Goal: Task Accomplishment & Management: Manage account settings

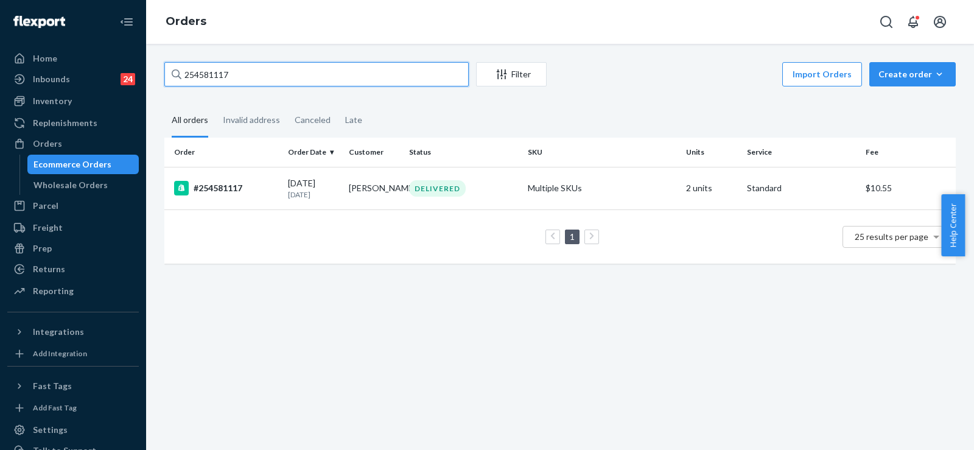
click at [209, 72] on input "254581117" at bounding box center [316, 74] width 304 height 24
paste input "I payed for 2 day delivery and it's saying I will not get my order [DATE]. My w…"
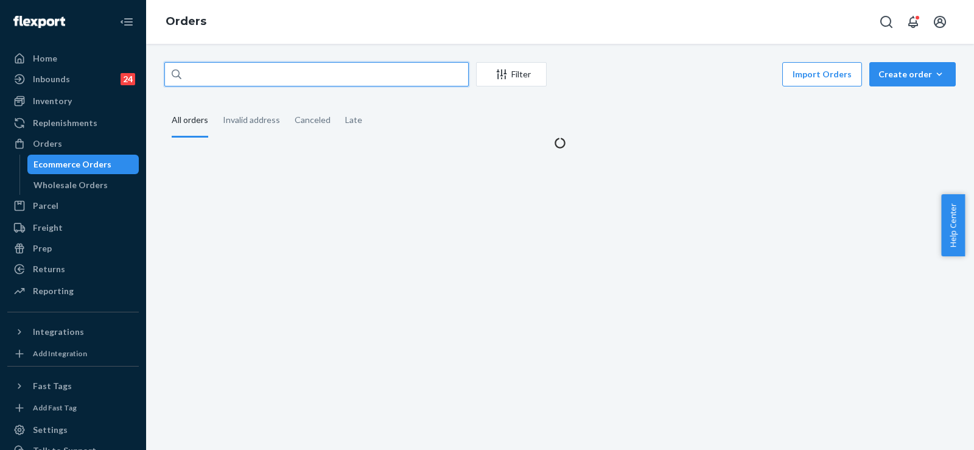
click at [285, 72] on input "I payed for 2 day delivery and it's saying I will not get my order [DATE]. My w…" at bounding box center [316, 74] width 304 height 24
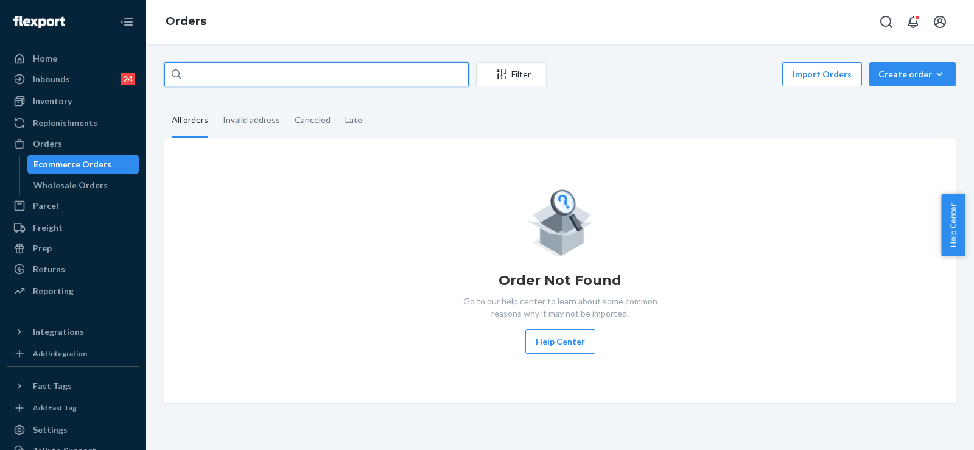
scroll to position [0, 0]
click at [372, 76] on input "I payed for 2 day delivery and it's saying I will not get my order [DATE]. My w…" at bounding box center [316, 74] width 304 height 24
paste input "255262863"
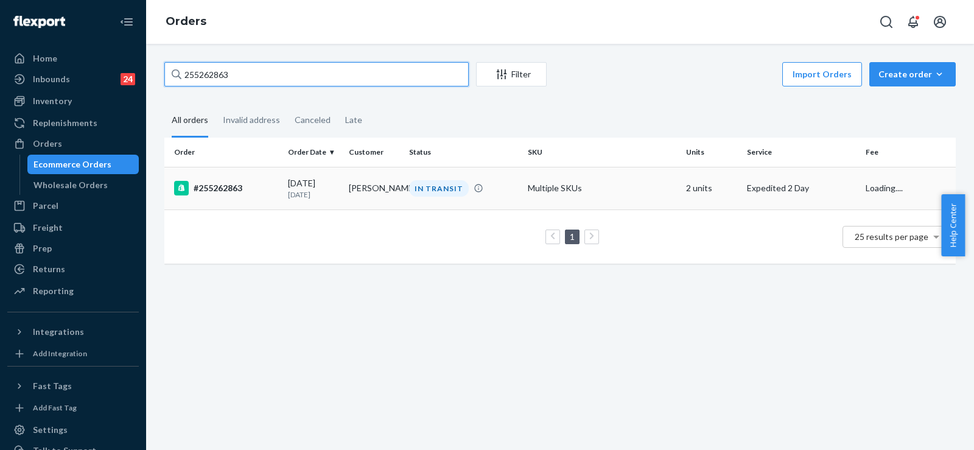
type input "255262863"
click at [434, 193] on div "IN TRANSIT" at bounding box center [439, 188] width 60 height 16
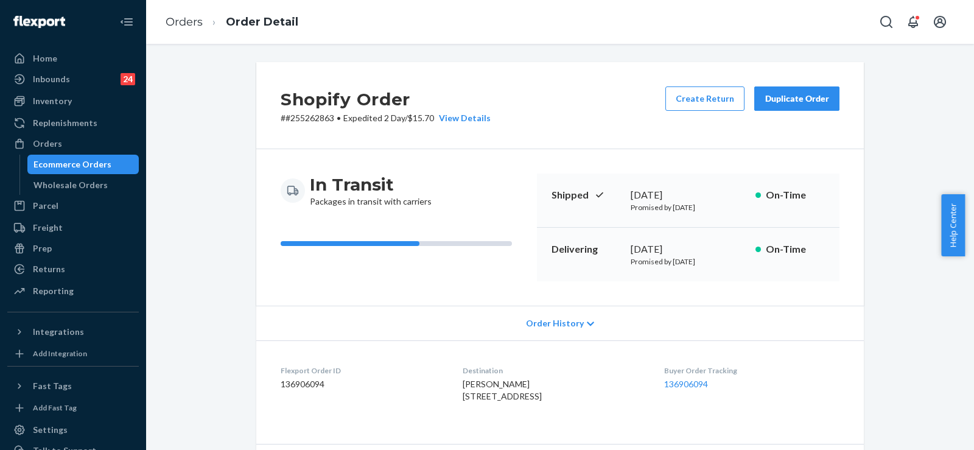
scroll to position [122, 0]
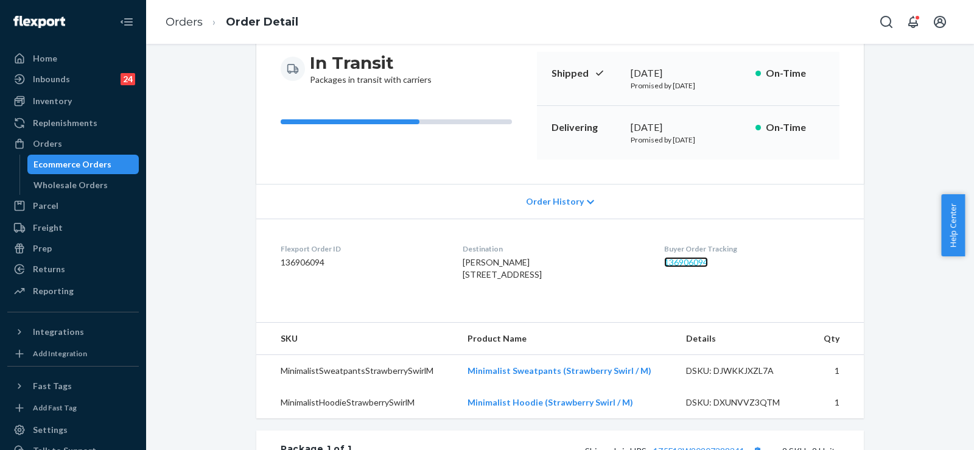
click at [690, 262] on link "136906094" at bounding box center [686, 262] width 44 height 10
click at [185, 24] on link "Orders" at bounding box center [184, 21] width 37 height 13
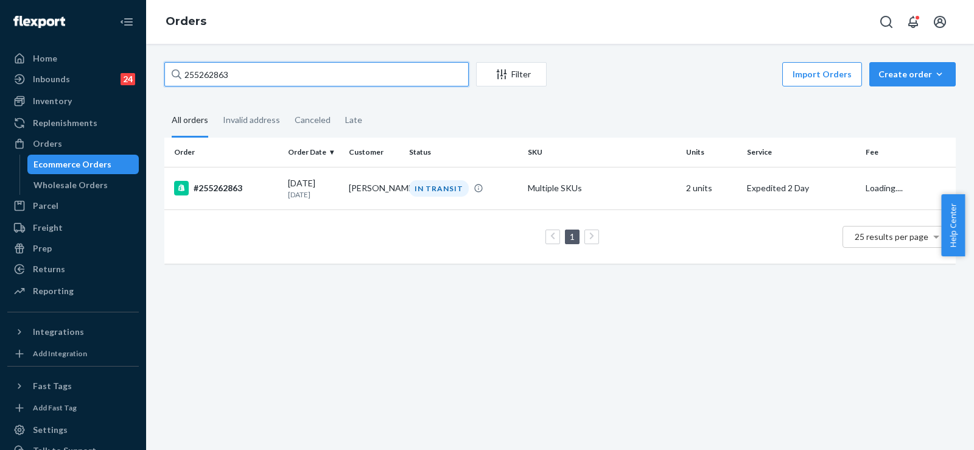
click at [213, 68] on input "255262863" at bounding box center [316, 74] width 304 height 24
paste input "144418"
type input "255144418"
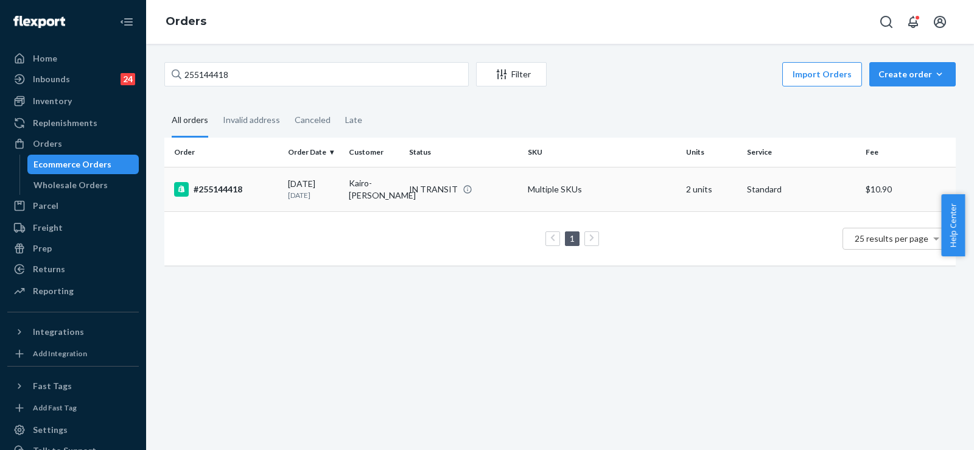
click at [341, 191] on td "[DATE] [DATE]" at bounding box center [313, 189] width 61 height 44
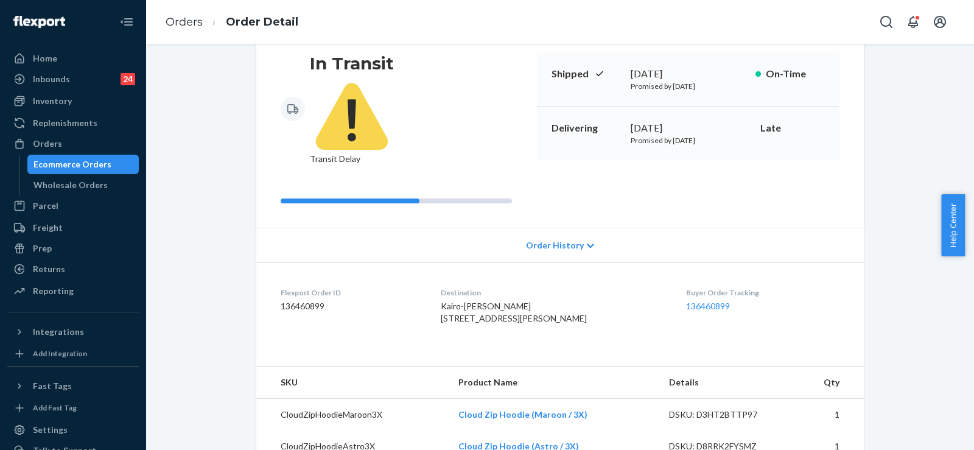
scroll to position [122, 0]
click at [702, 300] on link "136460899" at bounding box center [708, 305] width 44 height 10
click at [194, 19] on link "Orders" at bounding box center [184, 21] width 37 height 13
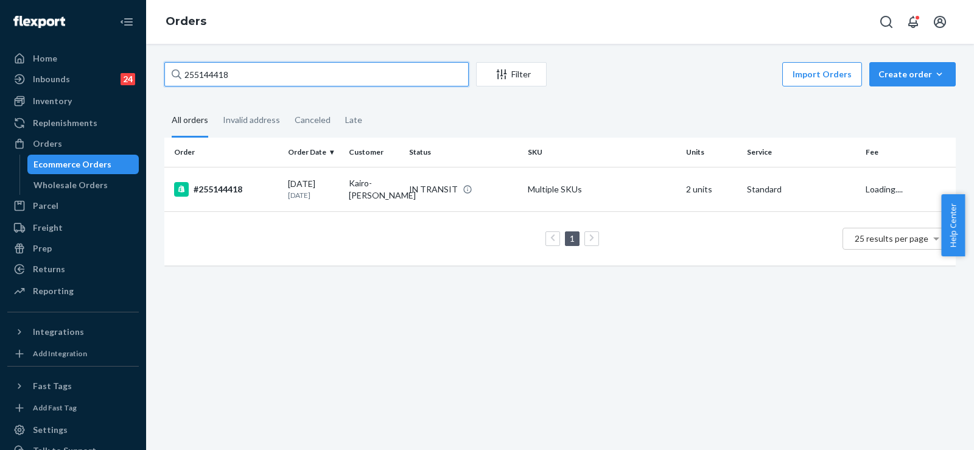
click at [213, 76] on input "255144418" at bounding box center [316, 74] width 304 height 24
paste input "73360"
type input "255173360"
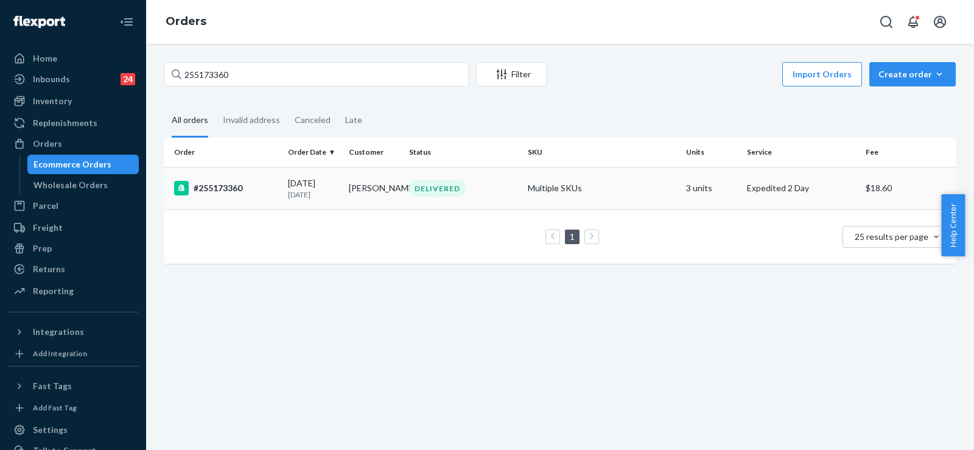
click at [284, 184] on td "[DATE] [DATE]" at bounding box center [313, 188] width 61 height 43
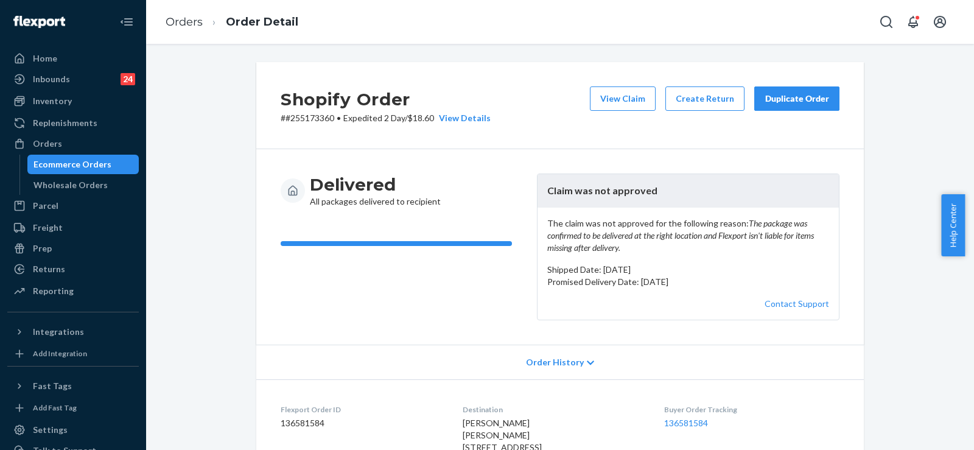
click at [132, 253] on div "Home Inbounds 24 Shipping Plans Problems 24 Inventory Products Replenishments O…" at bounding box center [73, 225] width 146 height 450
click at [790, 93] on div "Duplicate Order" at bounding box center [797, 99] width 65 height 12
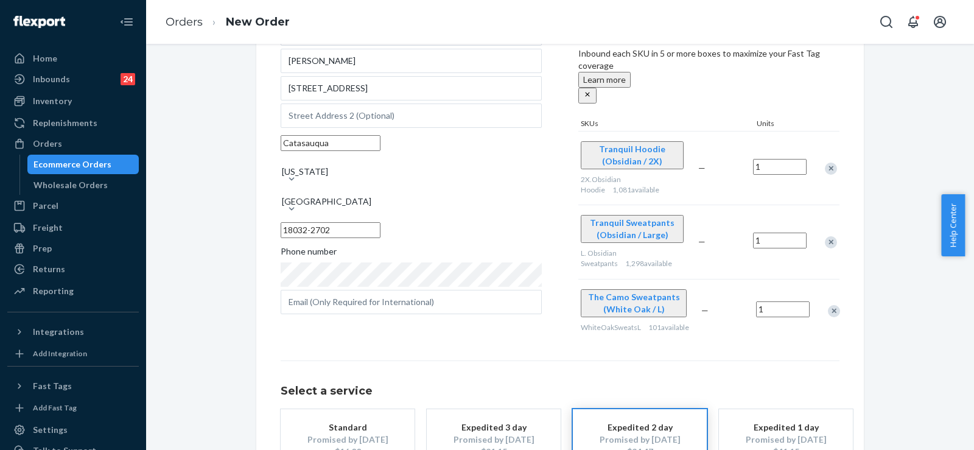
scroll to position [122, 0]
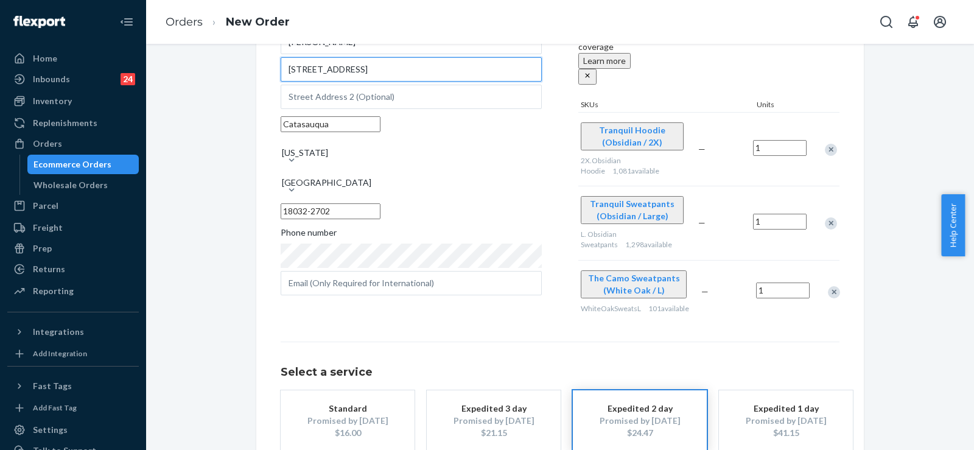
drag, startPoint x: 346, startPoint y: 80, endPoint x: 236, endPoint y: 80, distance: 110.8
click at [236, 80] on div "Where to? Please input a valid shipping address here. [PERSON_NAME] [PERSON_NAM…" at bounding box center [560, 232] width 810 height 584
paste input "reet"
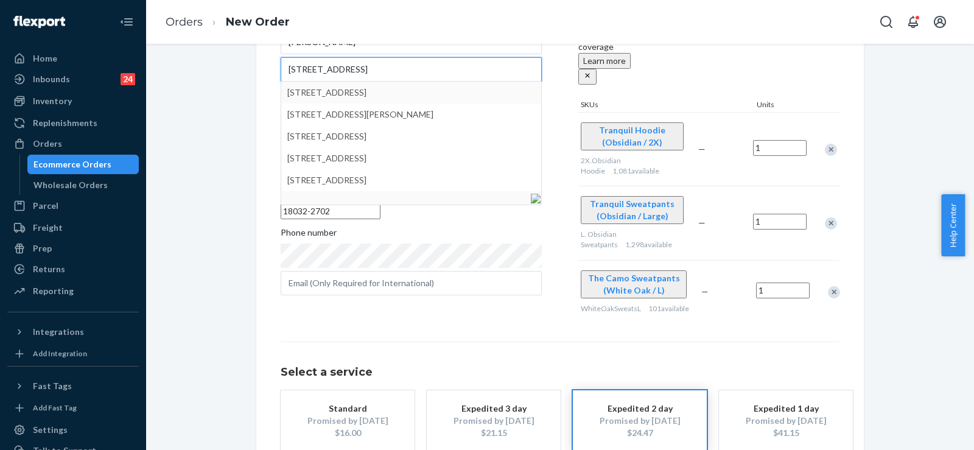
type input "[STREET_ADDRESS]"
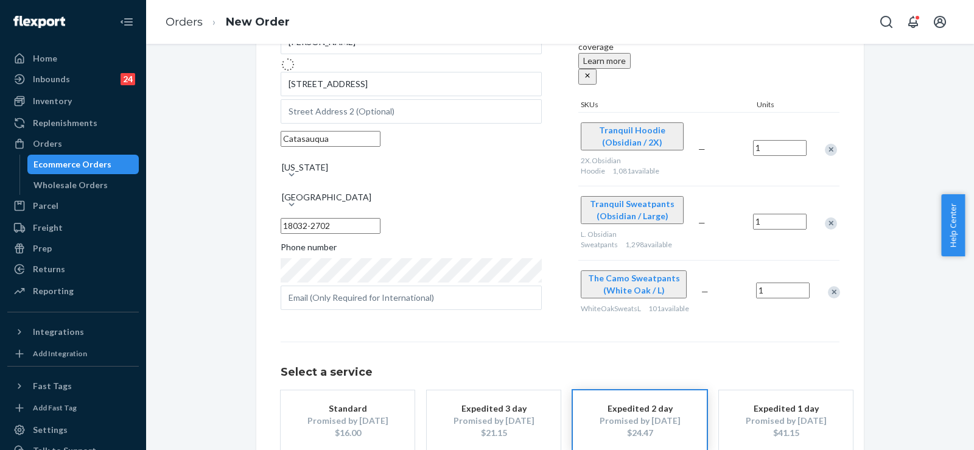
type input "18032"
type input "[STREET_ADDRESS]"
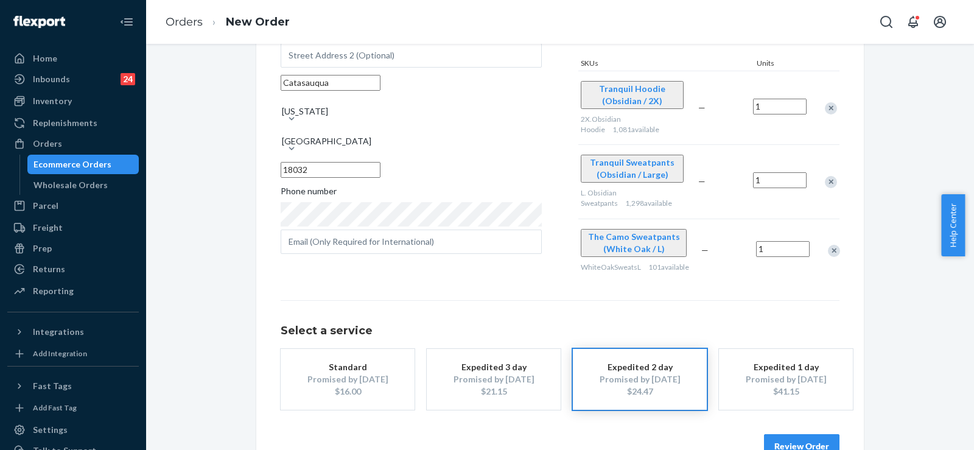
scroll to position [183, 0]
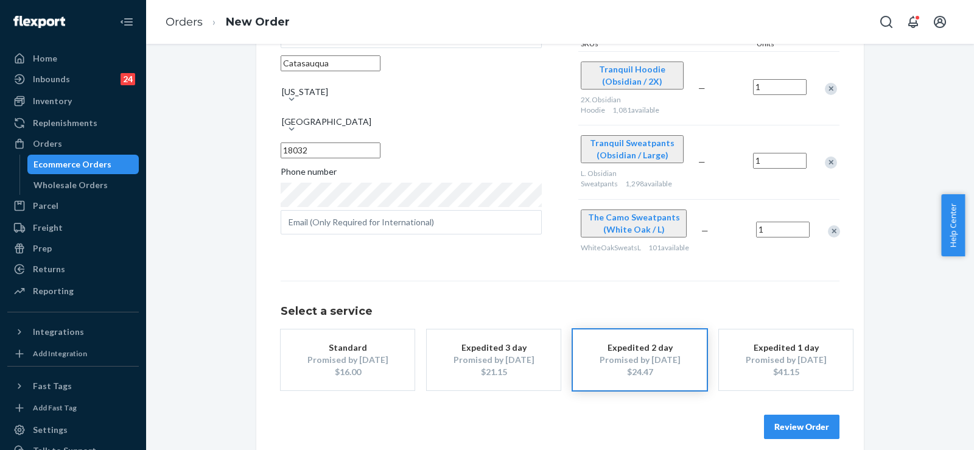
click at [354, 366] on div "$16.00" at bounding box center [347, 372] width 97 height 12
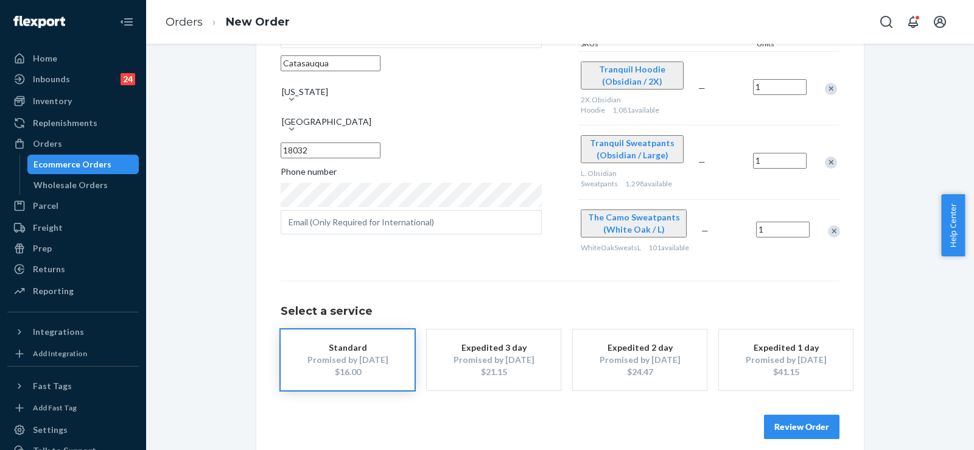
click at [809, 426] on button "Review Order" at bounding box center [802, 427] width 76 height 24
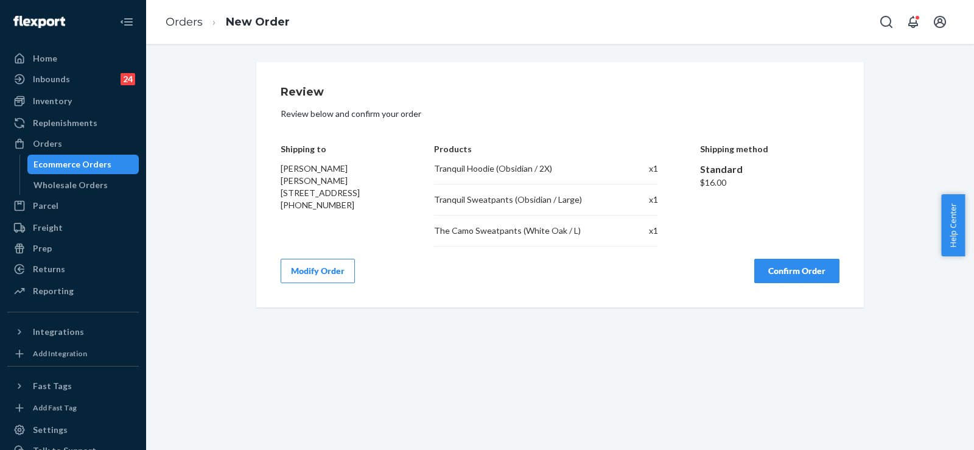
click at [802, 269] on button "Confirm Order" at bounding box center [796, 271] width 85 height 24
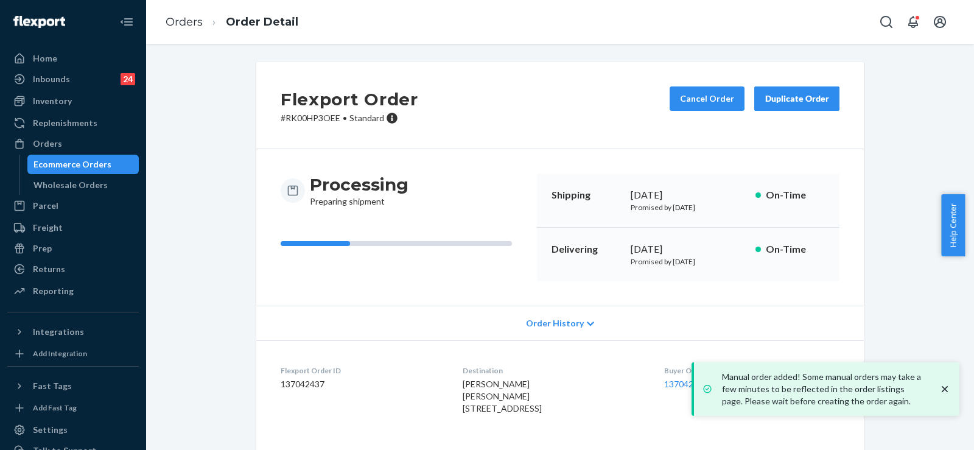
click at [301, 383] on dd "137042437" at bounding box center [362, 384] width 163 height 12
copy dd "137042437"
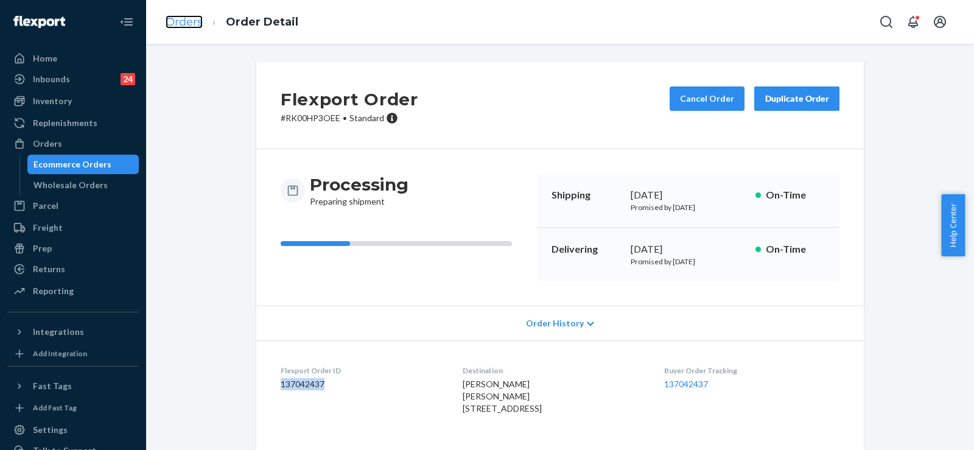
click at [182, 27] on link "Orders" at bounding box center [184, 21] width 37 height 13
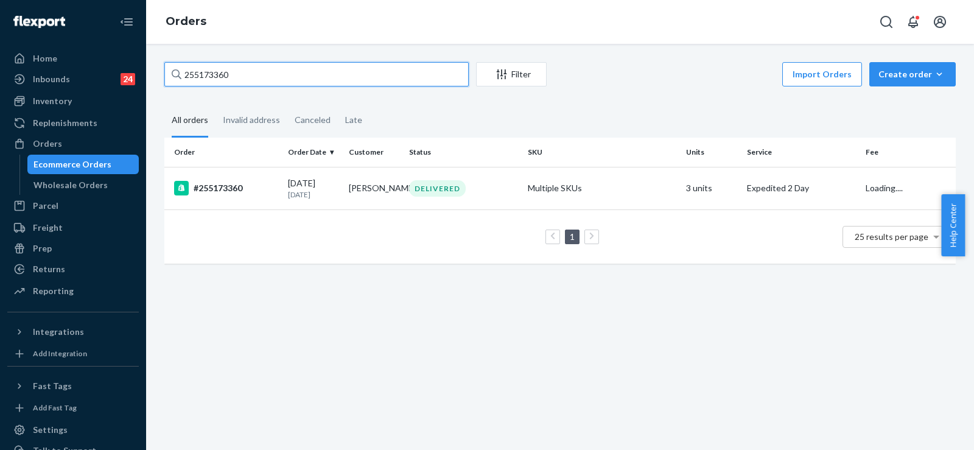
click at [208, 77] on input "255173360" at bounding box center [316, 74] width 304 height 24
paste input "041237"
type input "255041237"
click at [353, 192] on td "[PERSON_NAME]" at bounding box center [374, 188] width 61 height 43
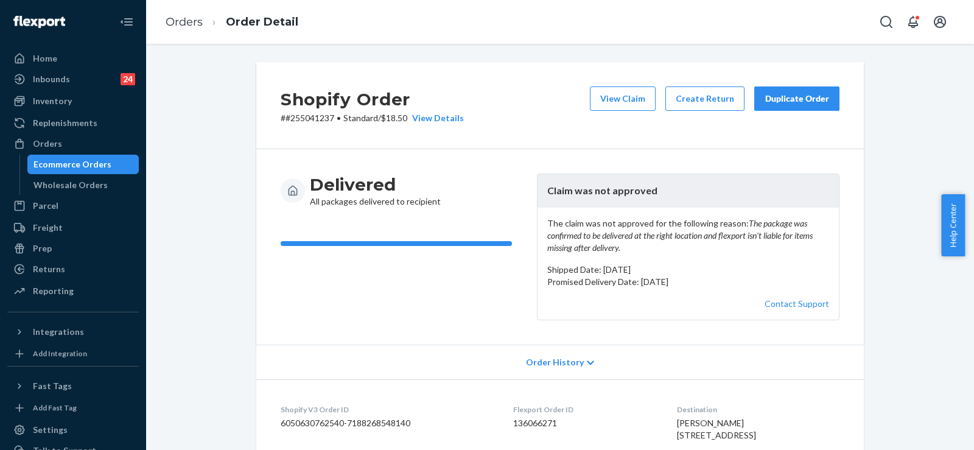
click at [832, 157] on div "Delivered All packages delivered to recipient Claim was not approved The claim …" at bounding box center [560, 246] width 608 height 195
click at [790, 99] on div "Duplicate Order" at bounding box center [797, 99] width 65 height 12
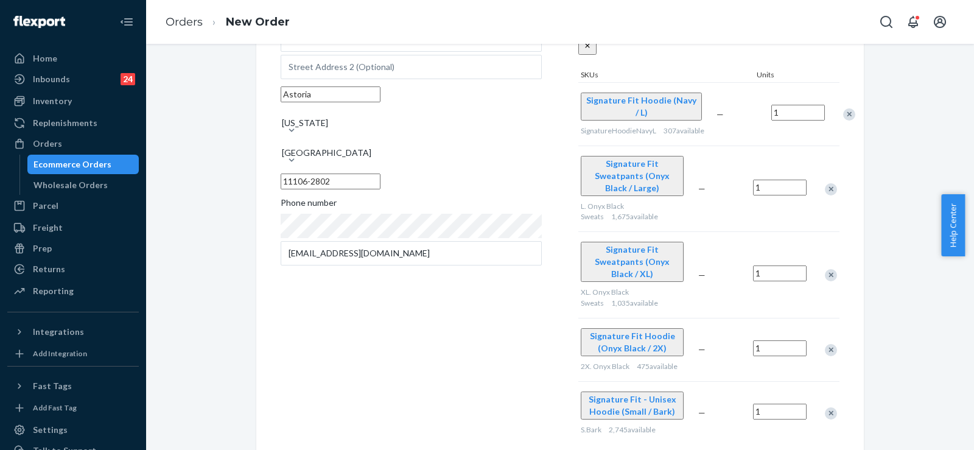
scroll to position [122, 0]
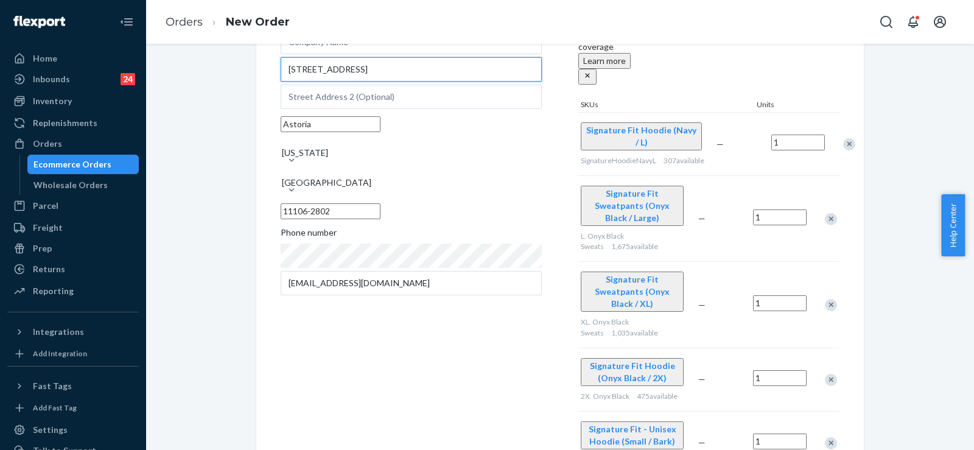
drag, startPoint x: 373, startPoint y: 80, endPoint x: 263, endPoint y: 79, distance: 110.2
click at [263, 79] on div "Where to? Please input a valid shipping address here. [PERSON_NAME] [STREET_ADD…" at bounding box center [560, 308] width 608 height 736
paste input "-[STREET_ADDRESS]"
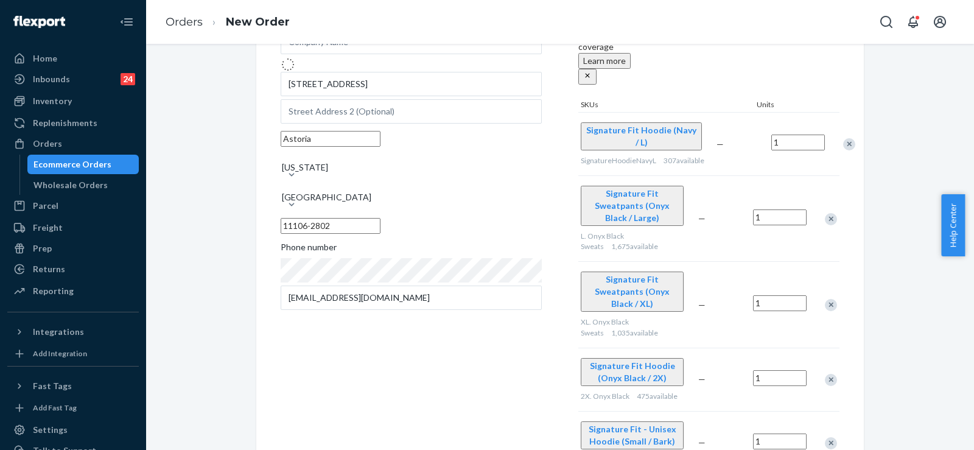
type input "[STREET_ADDRESS]"
type input "Queens - [US_STATE]"
type input "11106"
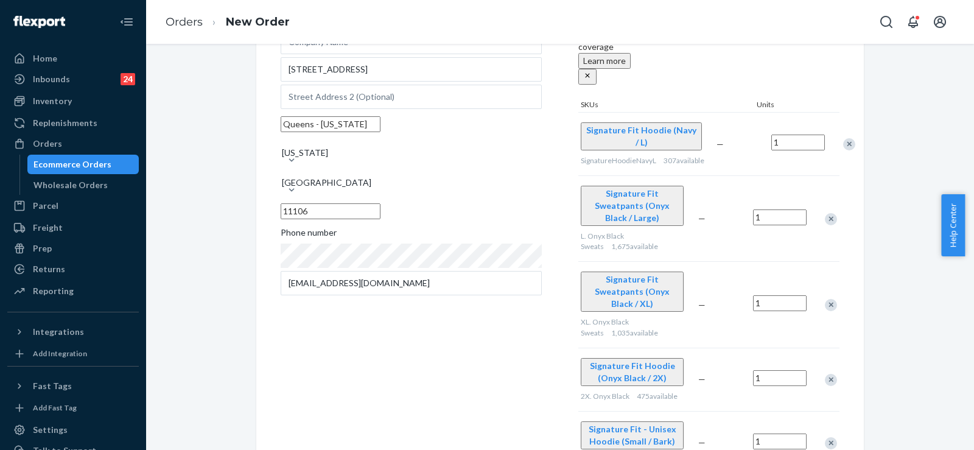
click at [358, 132] on input "Queens - [US_STATE]" at bounding box center [331, 124] width 100 height 16
drag, startPoint x: 346, startPoint y: 151, endPoint x: 227, endPoint y: 144, distance: 120.1
click at [227, 144] on div "Where to? Please input a valid shipping address here. [PERSON_NAME] [STREET_ADD…" at bounding box center [560, 308] width 810 height 736
paste input "astoria"
click at [289, 132] on input "astoria" at bounding box center [331, 124] width 100 height 16
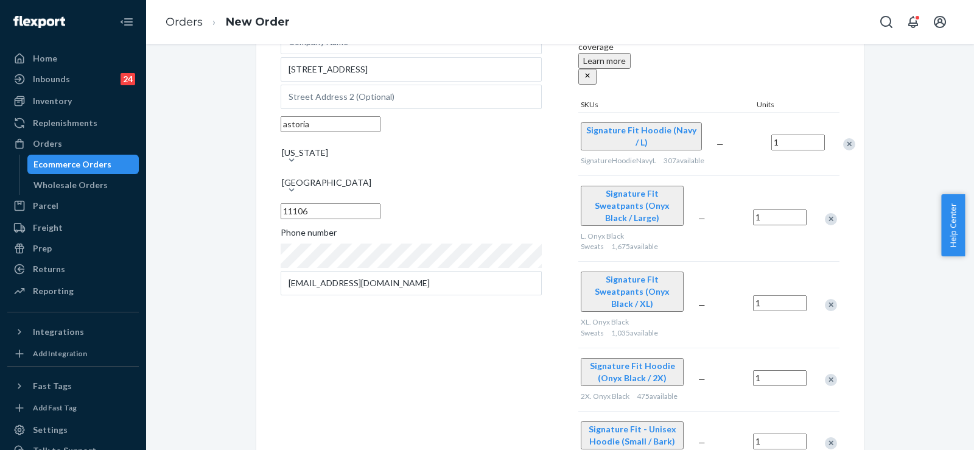
click at [326, 132] on input "astoria" at bounding box center [331, 124] width 100 height 16
click at [287, 132] on input "astoria" at bounding box center [331, 124] width 100 height 16
type input "Astoria"
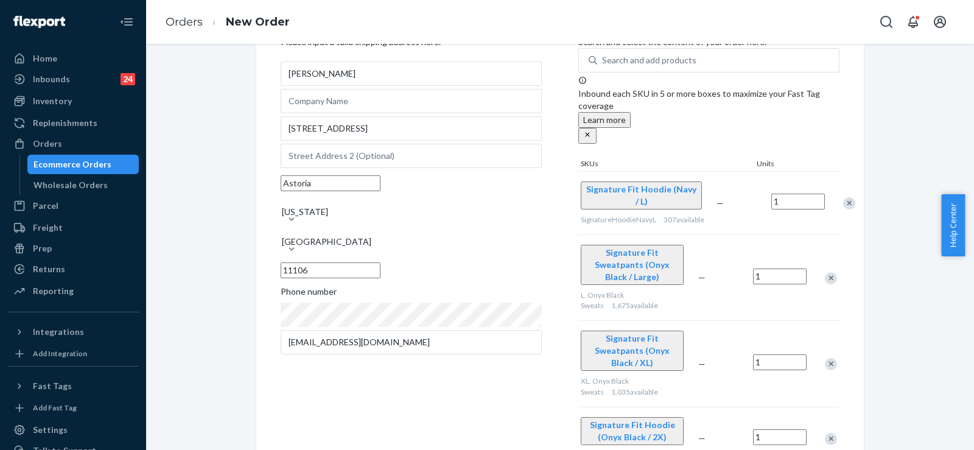
scroll to position [0, 0]
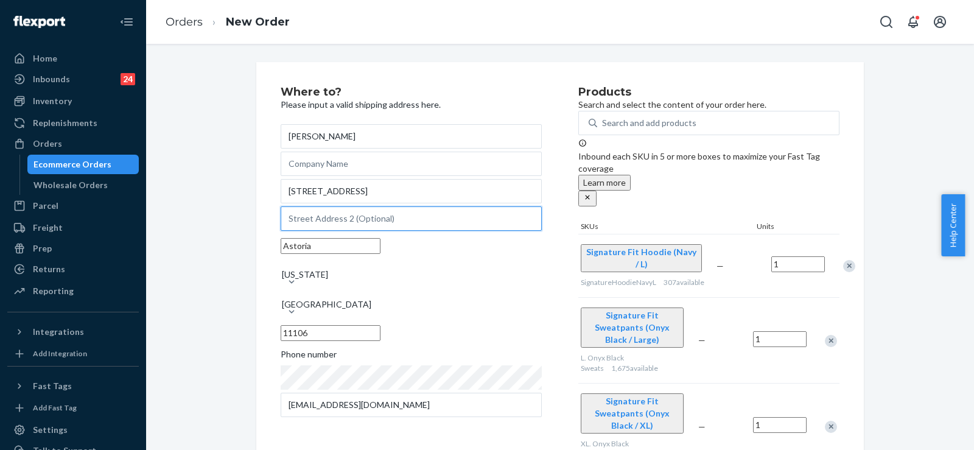
click at [386, 231] on input "text" at bounding box center [411, 218] width 261 height 24
paste input "please leave inside the hallway do not leave it on the front step"
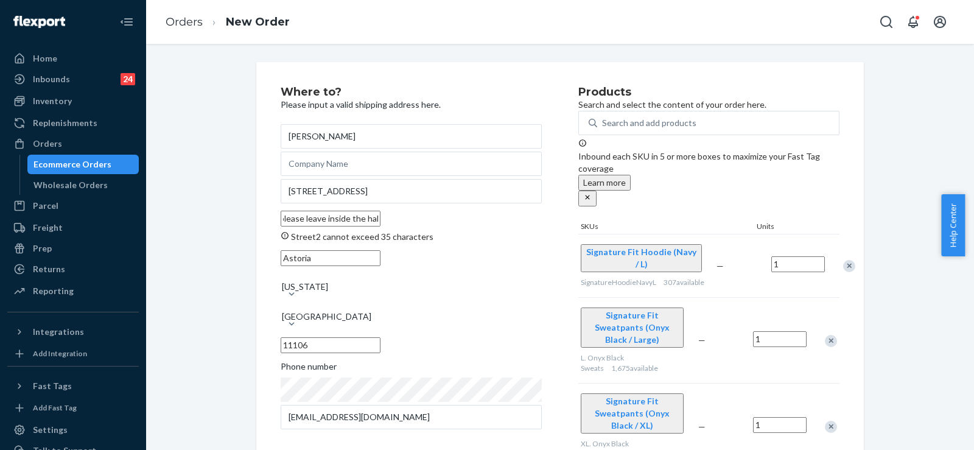
drag, startPoint x: 398, startPoint y: 237, endPoint x: 519, endPoint y: 241, distance: 121.8
click at [381, 227] on input "please leave inside the hallway do not leave it on the front step" at bounding box center [331, 219] width 100 height 16
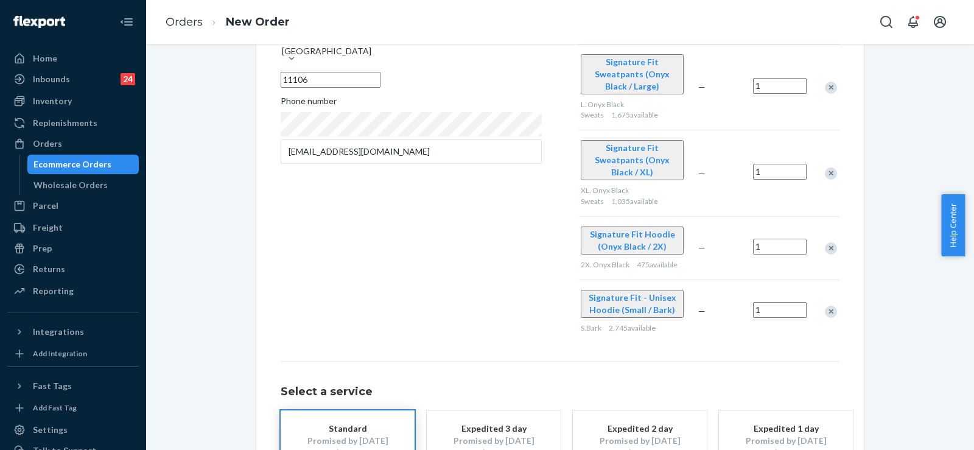
scroll to position [307, 0]
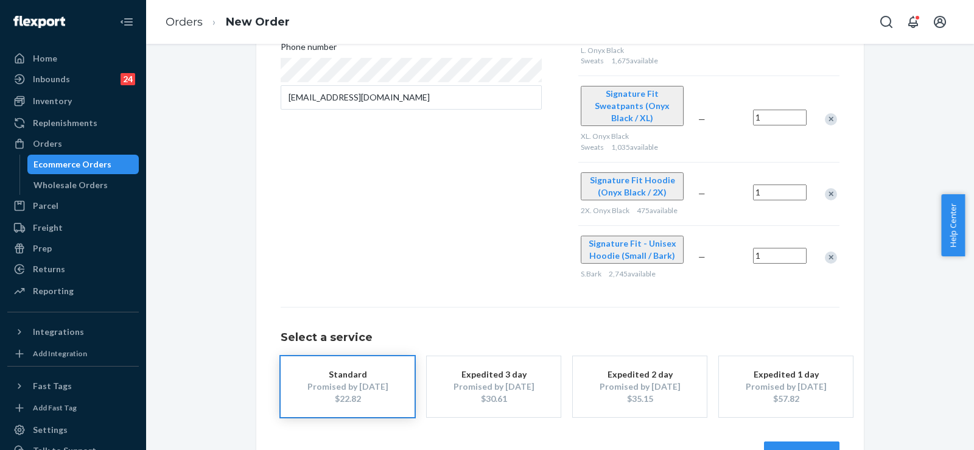
type input "please leave inside the hallway"
click at [807, 427] on div "Where to? Please input a valid shipping address here. [PERSON_NAME] [STREET_ADD…" at bounding box center [560, 123] width 608 height 736
click at [814, 441] on button "Review Order" at bounding box center [802, 453] width 76 height 24
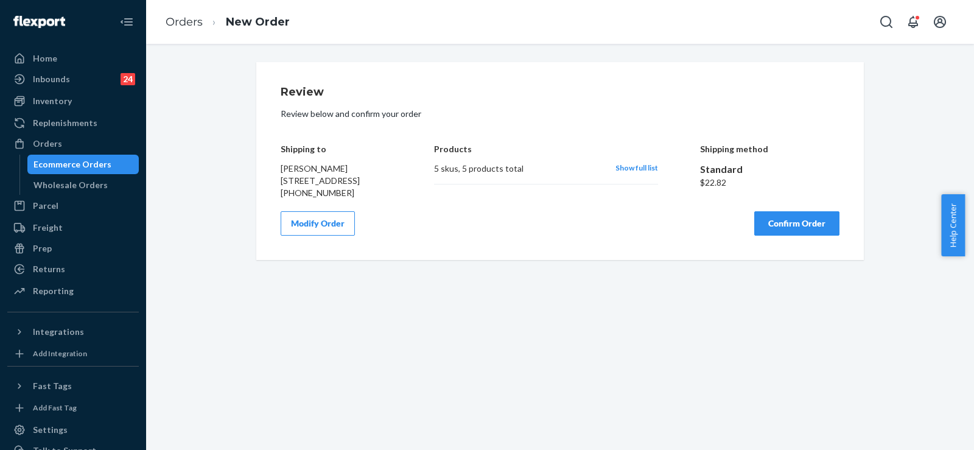
scroll to position [0, 0]
click at [801, 236] on button "Confirm Order" at bounding box center [796, 223] width 85 height 24
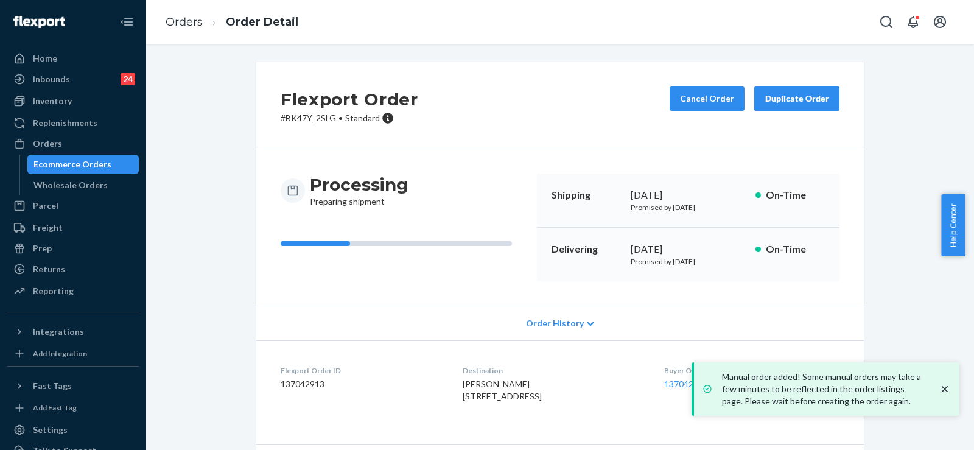
click at [526, 197] on div "Processing Preparing shipment Shipping [DATE] Promised by [DATE] On-Time Delive…" at bounding box center [560, 228] width 559 height 108
click at [301, 384] on dd "137042913" at bounding box center [362, 384] width 163 height 12
copy dd "137042913"
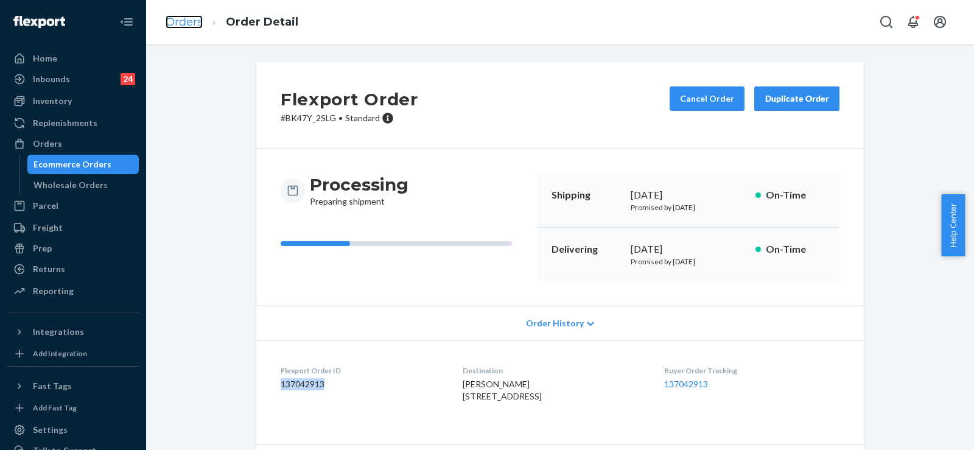
click at [183, 17] on link "Orders" at bounding box center [184, 21] width 37 height 13
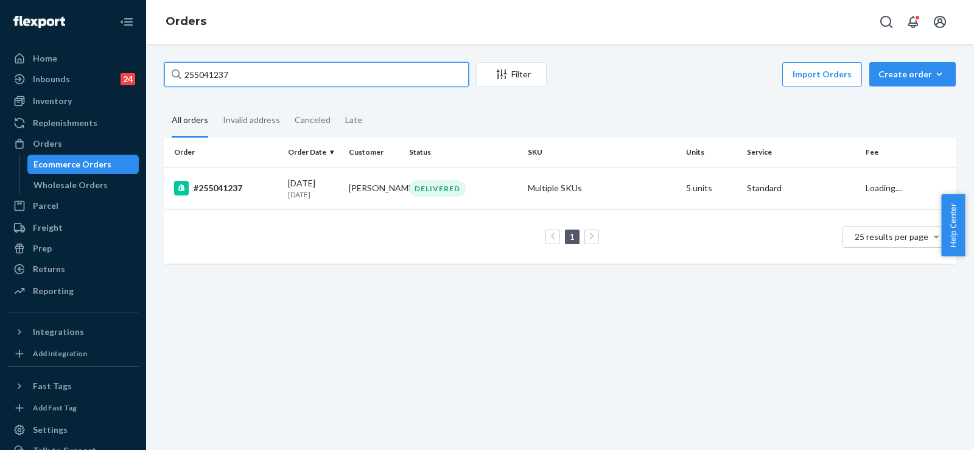
click at [211, 73] on input "255041237" at bounding box center [316, 74] width 304 height 24
paste input "298254"
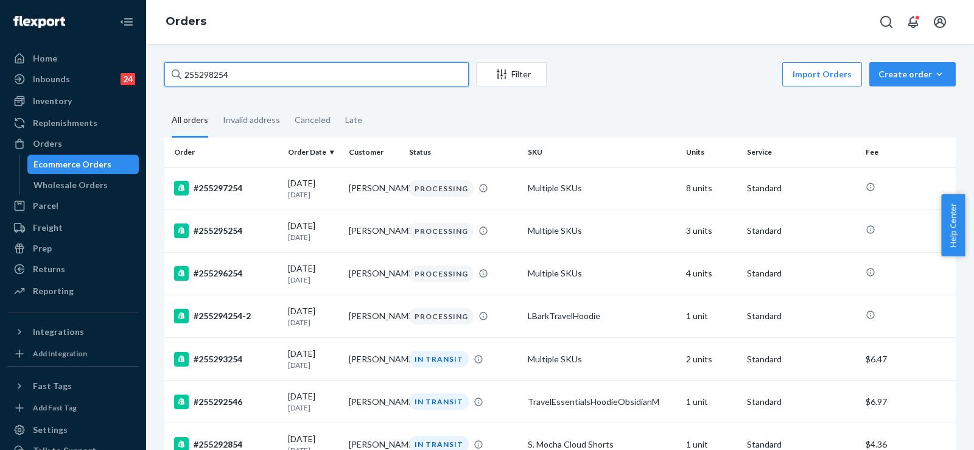
click at [206, 64] on input "255298254" at bounding box center [316, 74] width 304 height 24
paste input "10815"
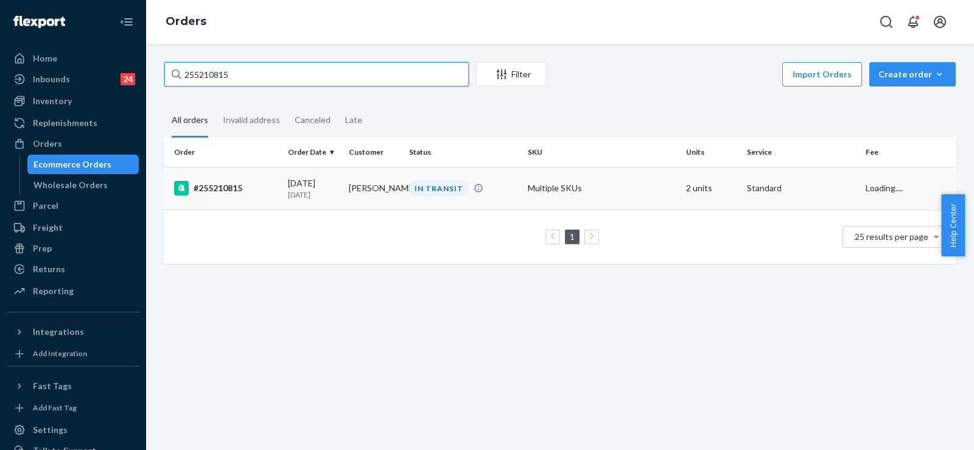
type input "255210815"
click at [272, 183] on div "#255210815" at bounding box center [226, 188] width 104 height 15
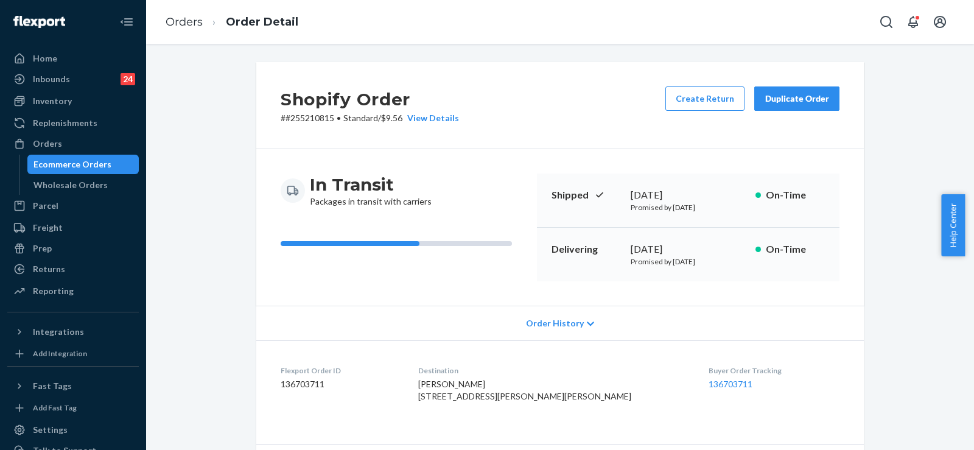
scroll to position [61, 0]
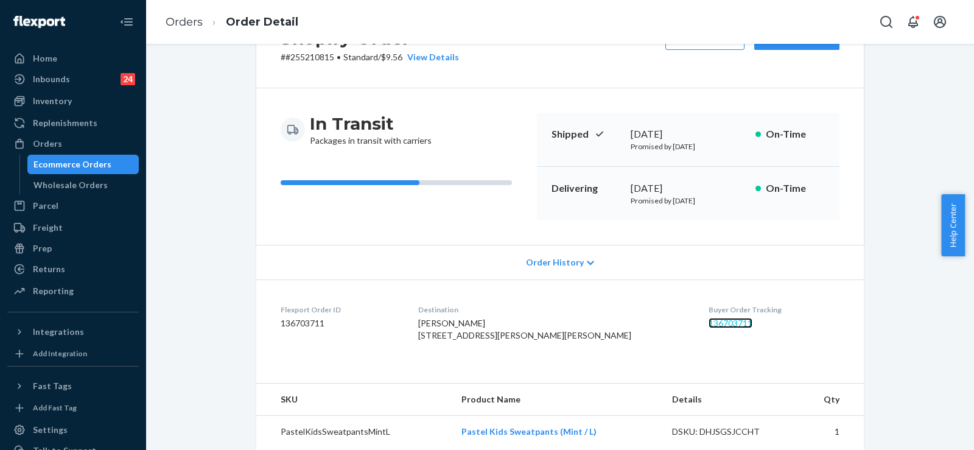
click at [714, 325] on link "136703711" at bounding box center [731, 323] width 44 height 10
drag, startPoint x: 734, startPoint y: 200, endPoint x: 671, endPoint y: 195, distance: 62.9
click at [671, 195] on p "Promised by [DATE]" at bounding box center [688, 200] width 115 height 10
drag, startPoint x: 689, startPoint y: 186, endPoint x: 619, endPoint y: 186, distance: 70.0
click at [619, 186] on div "Delivering [DATE] Promised by [DATE] On-Time" at bounding box center [688, 194] width 303 height 54
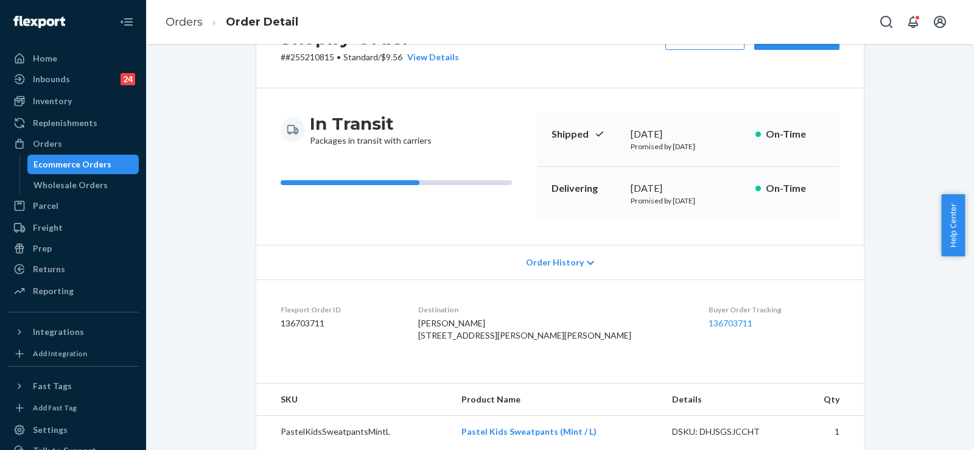
copy div "[DATE]"
click at [192, 20] on link "Orders" at bounding box center [184, 21] width 37 height 13
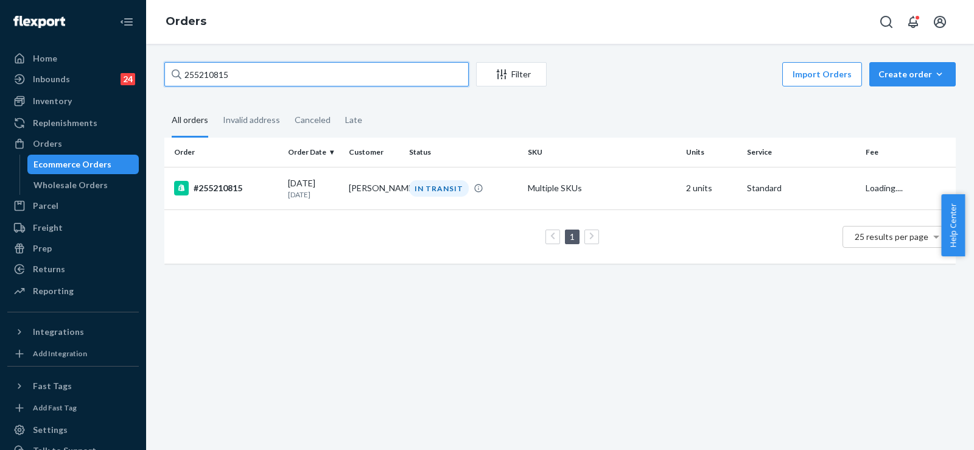
click at [215, 78] on input "255210815" at bounding box center [316, 74] width 304 height 24
paste input "3021"
type input "255213021"
click at [393, 192] on td "[PERSON_NAME]" at bounding box center [374, 188] width 61 height 43
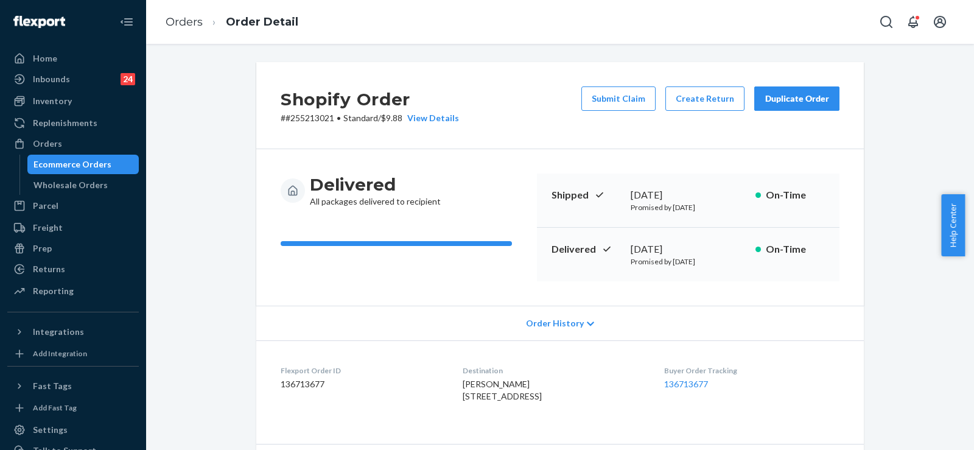
scroll to position [183, 0]
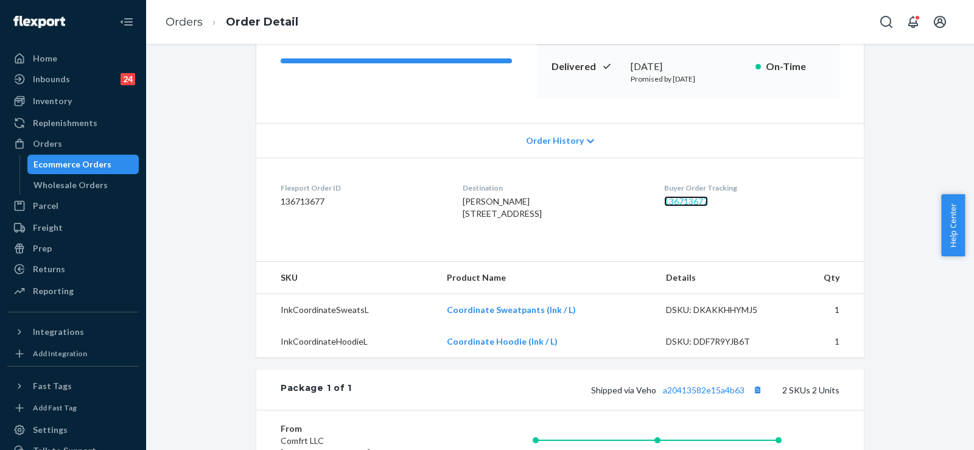
click at [694, 203] on link "136713677" at bounding box center [686, 201] width 44 height 10
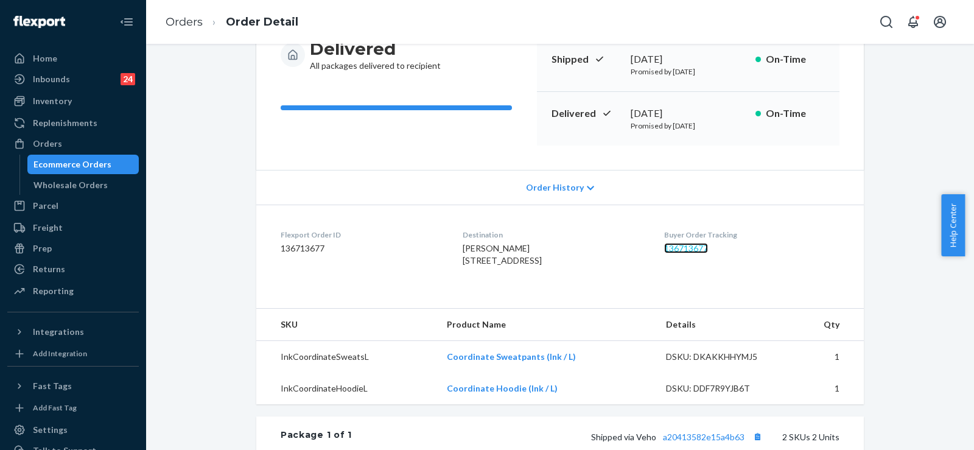
scroll to position [122, 0]
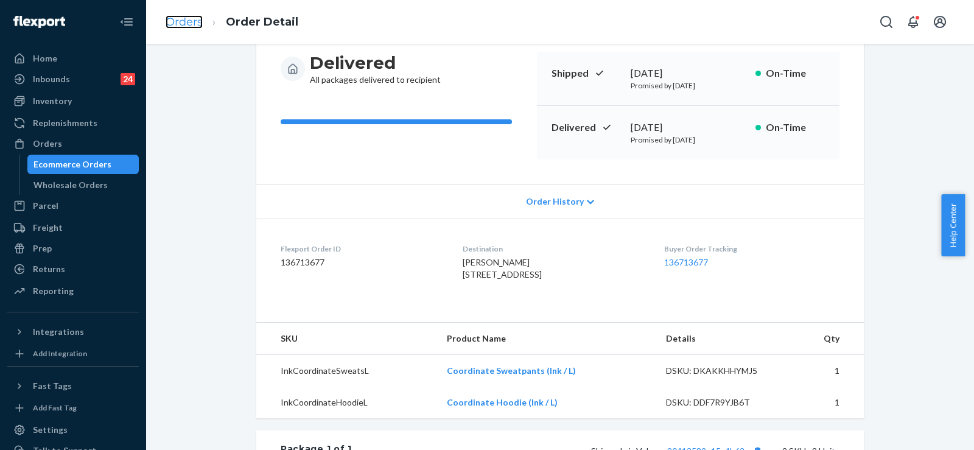
click at [188, 18] on link "Orders" at bounding box center [184, 21] width 37 height 13
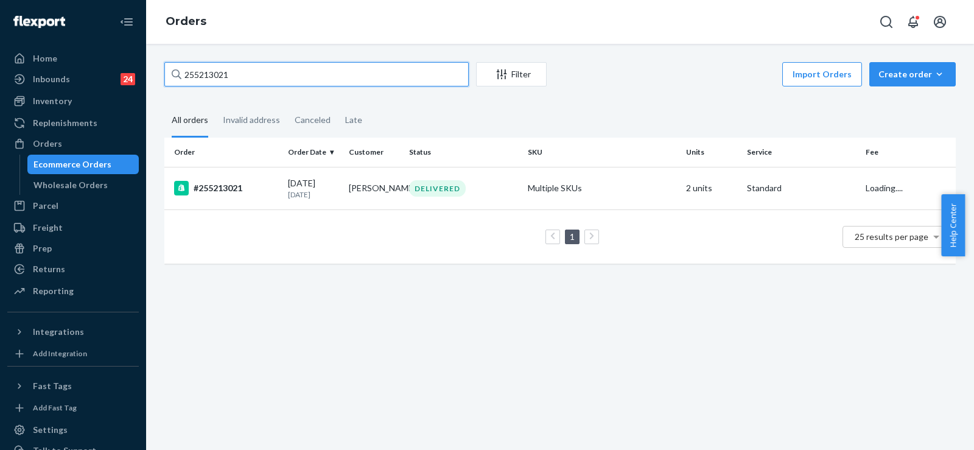
click at [195, 65] on input "255213021" at bounding box center [316, 74] width 304 height 24
paste input "53167"
type input "255253167"
click at [309, 188] on div "[DATE] [DATE]" at bounding box center [313, 188] width 51 height 23
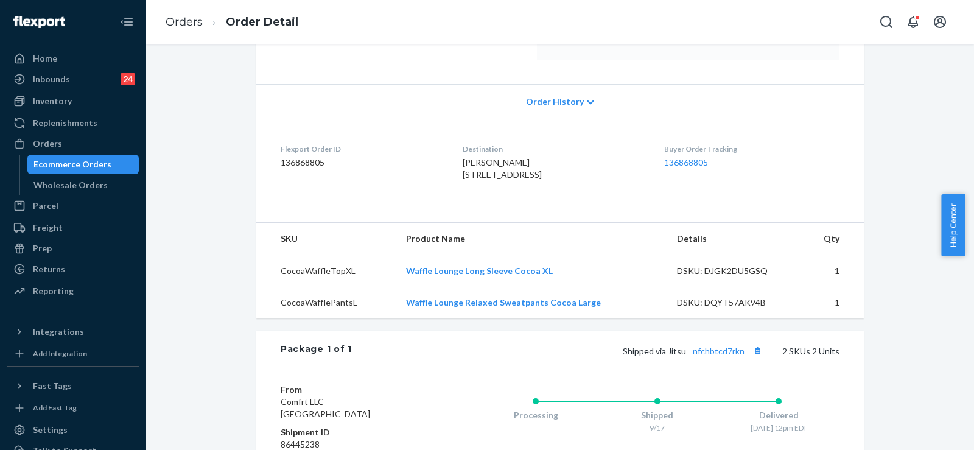
scroll to position [244, 0]
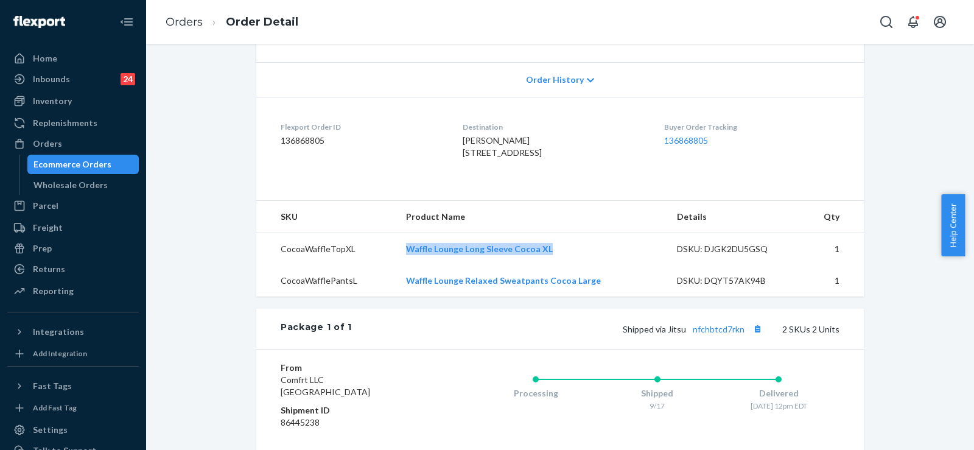
copy link "Waffle Lounge Long Sleeve Cocoa XL"
drag, startPoint x: 565, startPoint y: 270, endPoint x: 399, endPoint y: 275, distance: 165.7
click at [399, 265] on td "Waffle Lounge Long Sleeve Cocoa XL" at bounding box center [531, 249] width 271 height 32
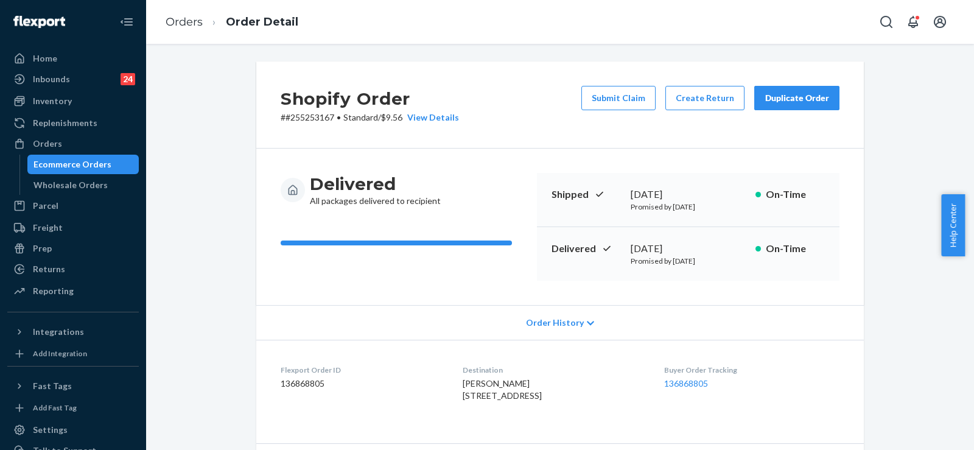
scroll to position [0, 0]
click at [617, 93] on button "Submit Claim" at bounding box center [618, 98] width 74 height 24
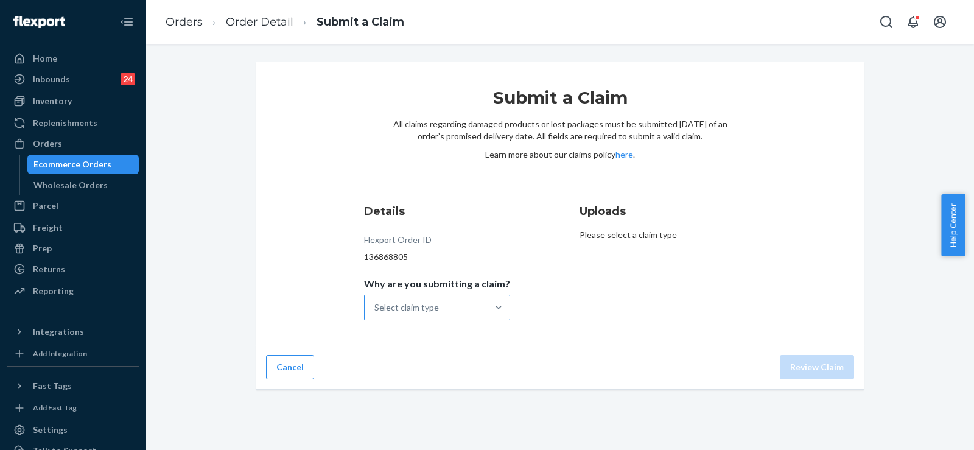
click at [396, 300] on div "Select claim type" at bounding box center [426, 307] width 123 height 24
click at [376, 301] on input "Why are you submitting a claim? Select claim type" at bounding box center [374, 307] width 1 height 12
click at [442, 402] on div "Missing product" at bounding box center [437, 410] width 141 height 24
click at [376, 314] on input "Why are you submitting a claim? option Missing product focused, 0 of 4. 4 resul…" at bounding box center [374, 307] width 1 height 12
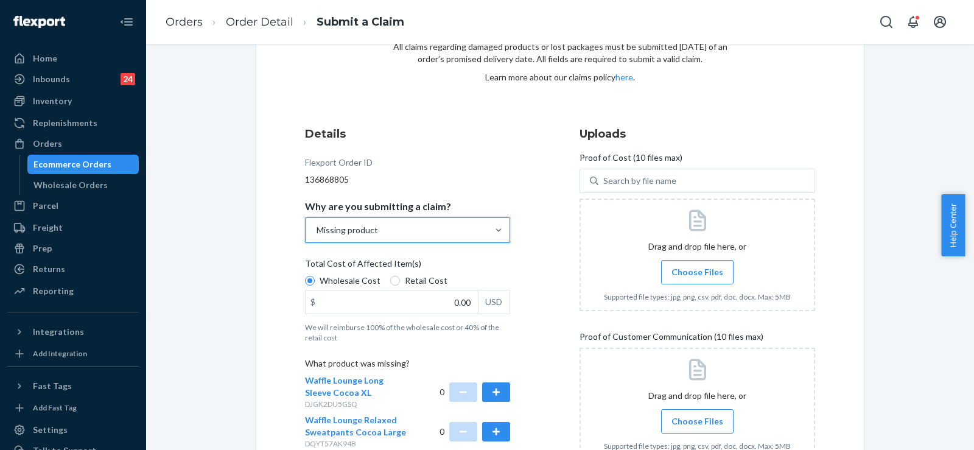
scroll to position [167, 0]
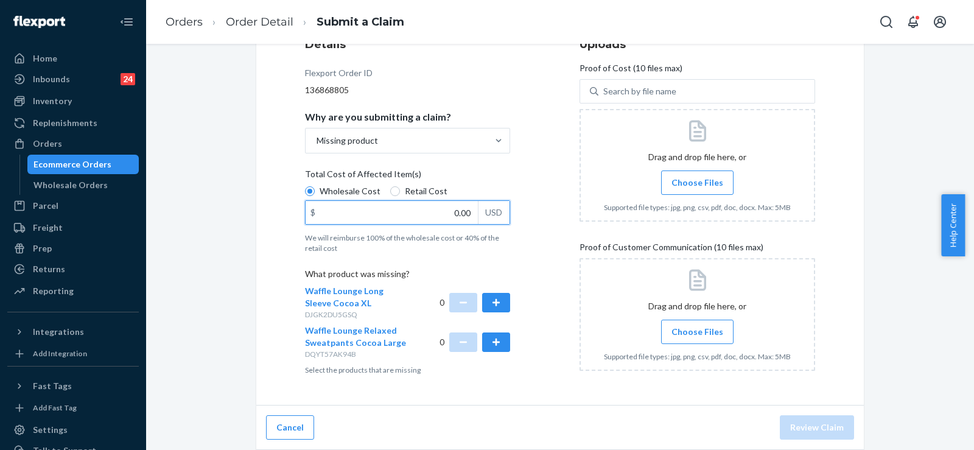
click at [398, 221] on input "0.00" at bounding box center [392, 212] width 172 height 23
type input "37.00"
click at [247, 326] on div "Submit a Claim All claims regarding damaged products or lost packages must be s…" at bounding box center [560, 172] width 626 height 555
click at [493, 304] on button "button" at bounding box center [496, 302] width 28 height 19
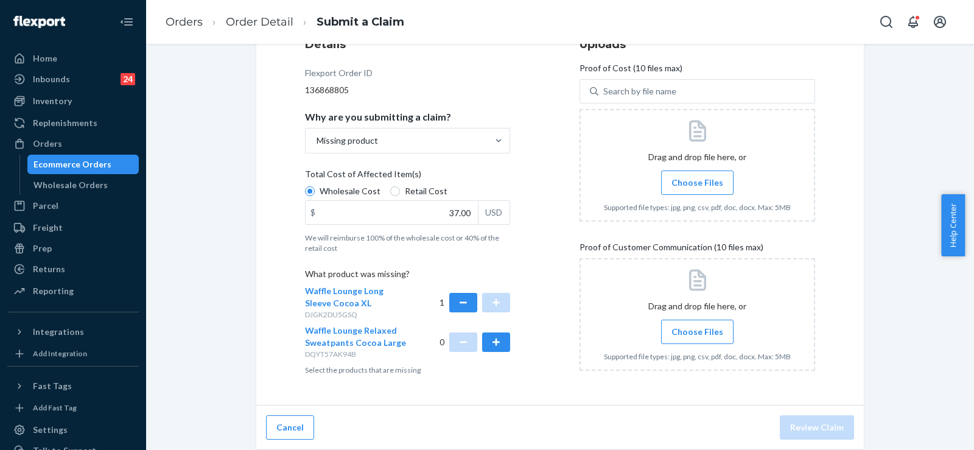
click at [708, 173] on label "Choose Files" at bounding box center [697, 182] width 72 height 24
click at [698, 176] on input "Choose Files" at bounding box center [697, 182] width 1 height 13
click at [704, 337] on span "Choose Files" at bounding box center [698, 332] width 52 height 12
click at [698, 337] on input "Choose Files" at bounding box center [697, 331] width 1 height 13
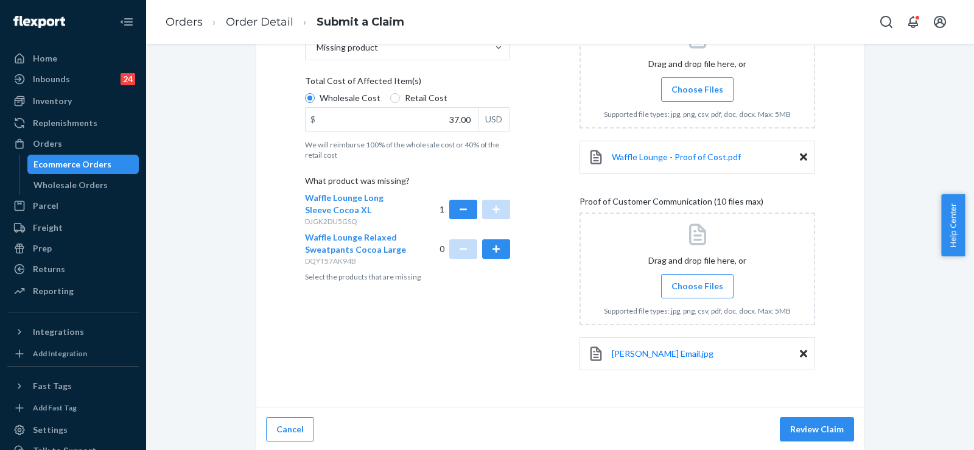
scroll to position [262, 0]
click at [697, 279] on input "Choose Files" at bounding box center [697, 284] width 1 height 13
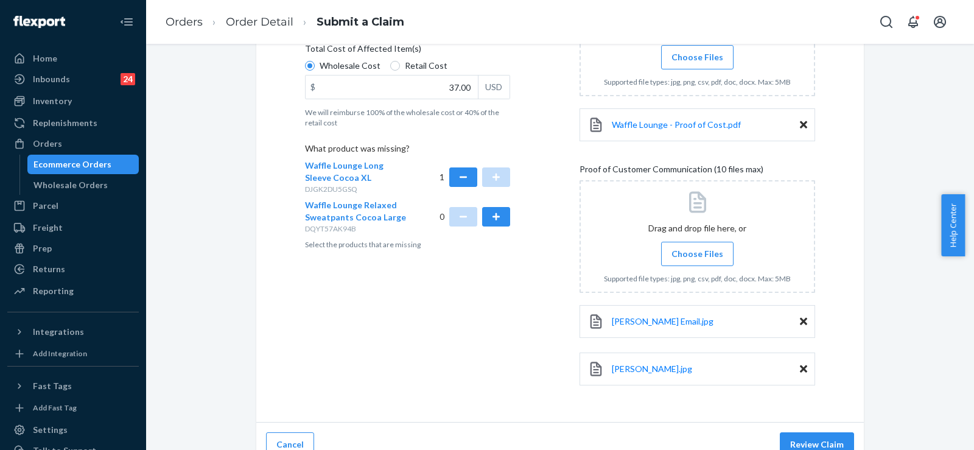
scroll to position [309, 0]
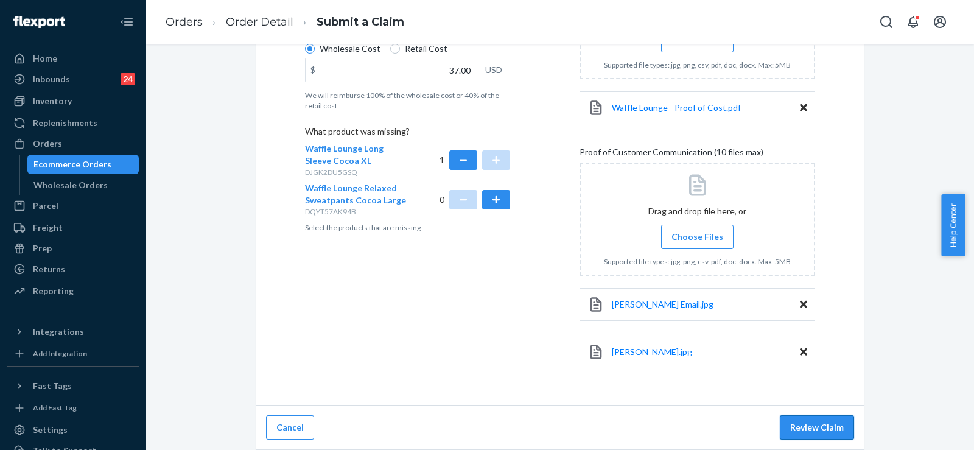
click at [817, 429] on button "Review Claim" at bounding box center [817, 427] width 74 height 24
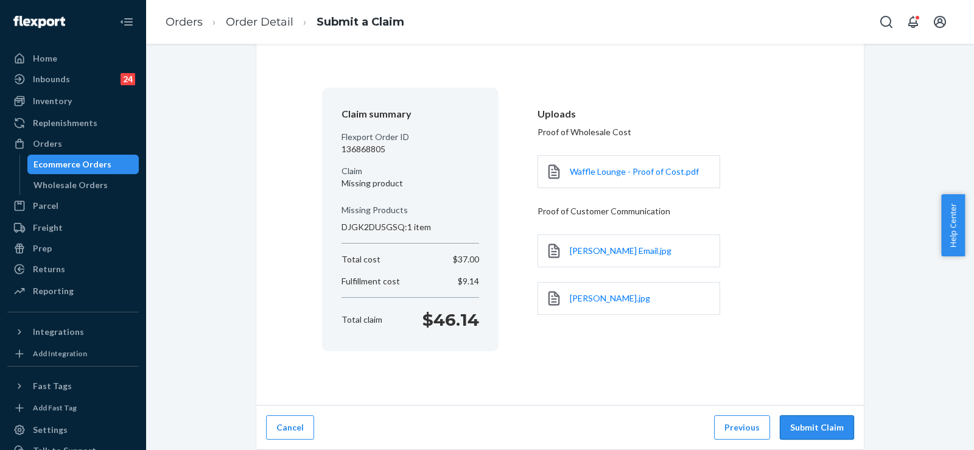
click at [815, 424] on button "Submit Claim" at bounding box center [817, 427] width 74 height 24
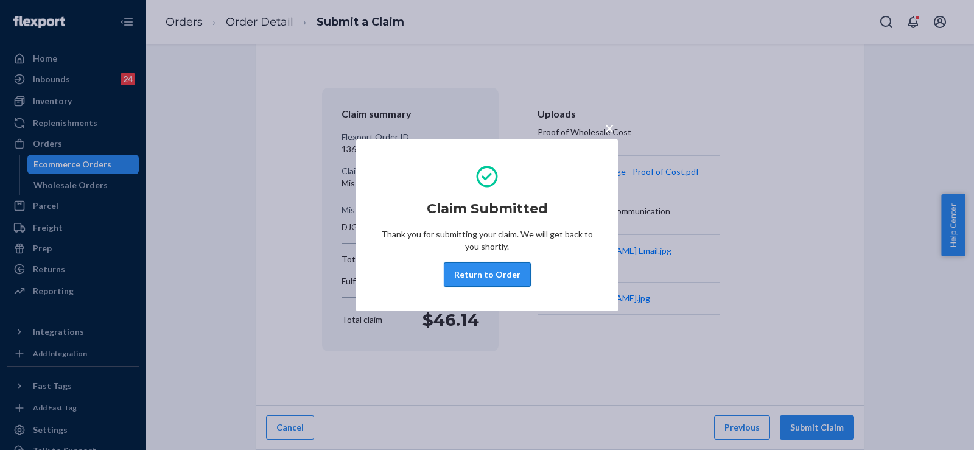
click at [471, 274] on button "Return to Order" at bounding box center [487, 274] width 87 height 24
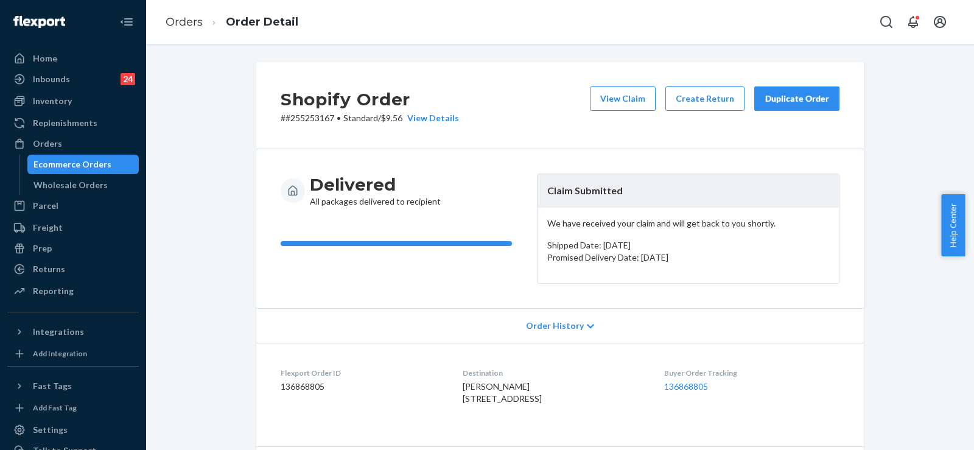
click at [781, 97] on div "Duplicate Order" at bounding box center [797, 99] width 65 height 12
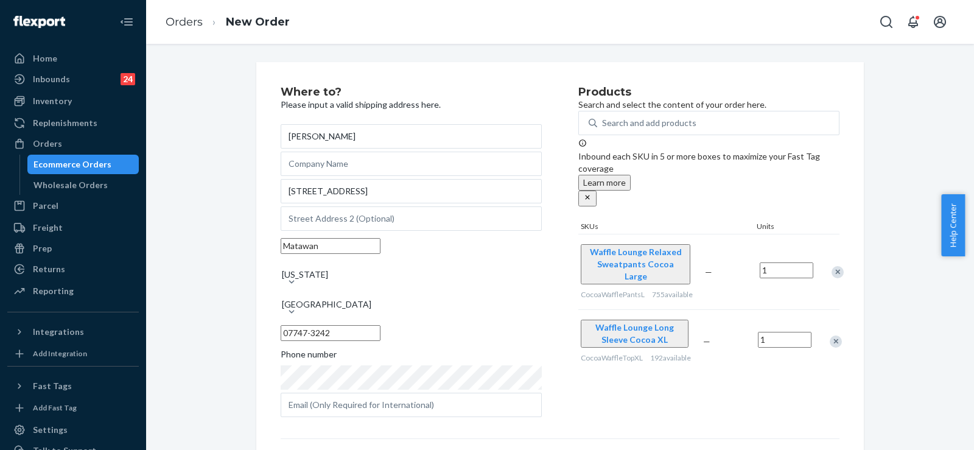
click at [198, 308] on div "Where to? Please input a valid shipping address here. [PERSON_NAME] [STREET_ADD…" at bounding box center [560, 329] width 810 height 535
click at [832, 266] on div "Remove Item" at bounding box center [838, 272] width 12 height 12
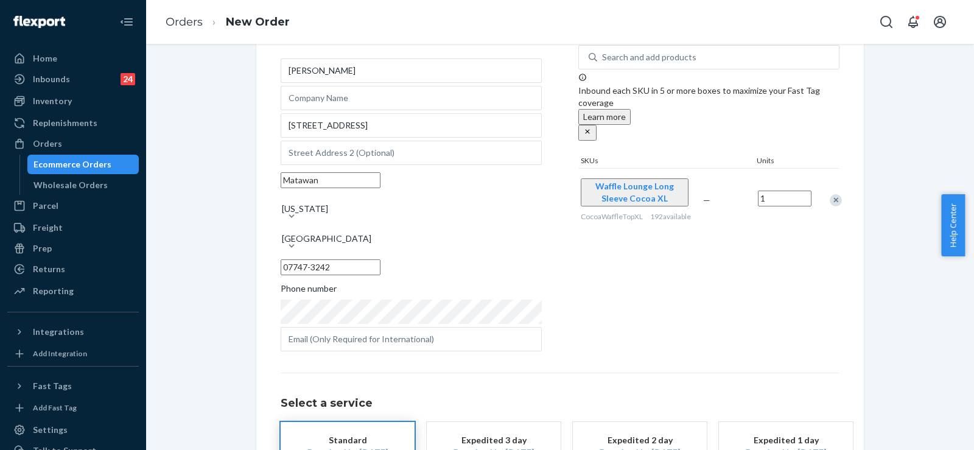
scroll to position [166, 0]
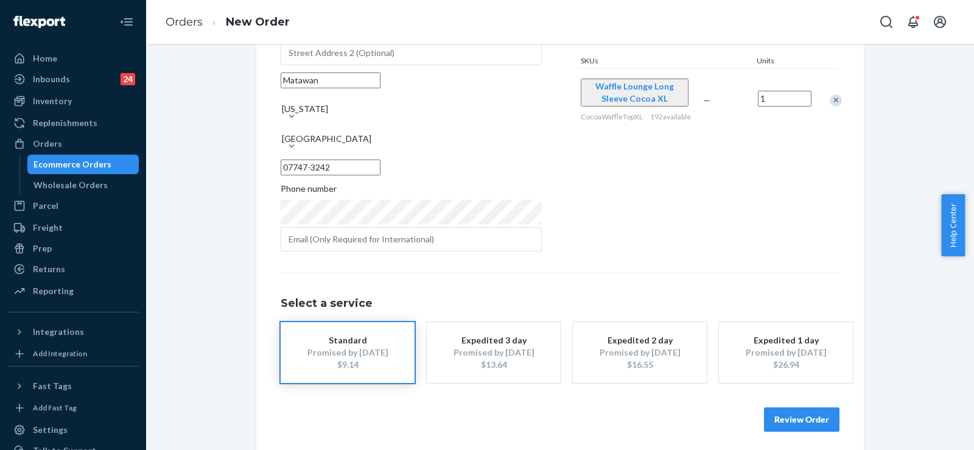
click at [820, 416] on button "Review Order" at bounding box center [802, 419] width 76 height 24
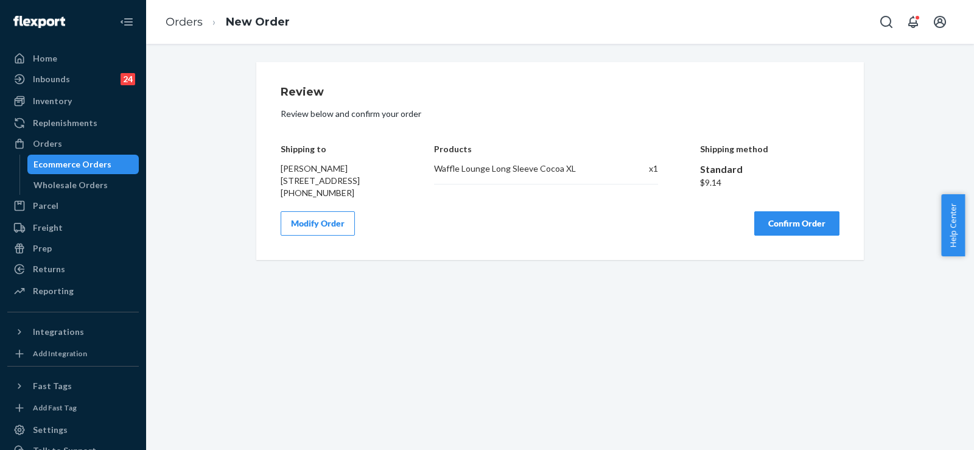
scroll to position [0, 0]
click at [797, 231] on button "Confirm Order" at bounding box center [796, 223] width 85 height 24
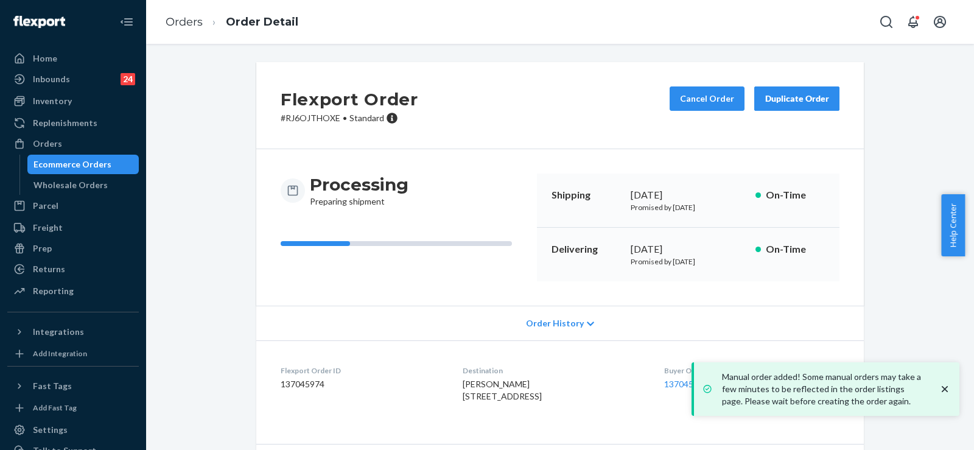
click at [305, 391] on div "Flexport Order ID 137045974" at bounding box center [362, 386] width 163 height 42
click at [304, 391] on div "Flexport Order ID 137045974" at bounding box center [362, 386] width 163 height 42
copy dd "137045974"
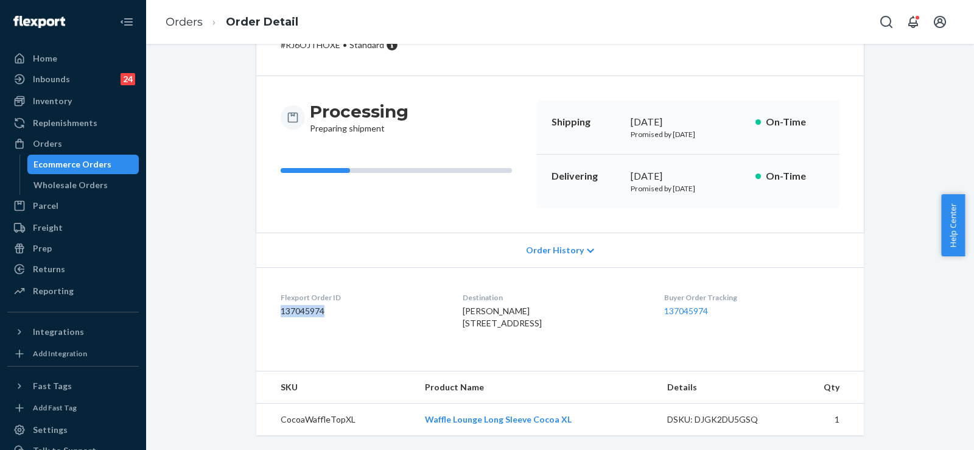
scroll to position [97, 0]
click at [365, 305] on dd "137045974" at bounding box center [362, 311] width 163 height 12
click at [313, 305] on dd "137045974" at bounding box center [362, 311] width 163 height 12
copy dd "137045974"
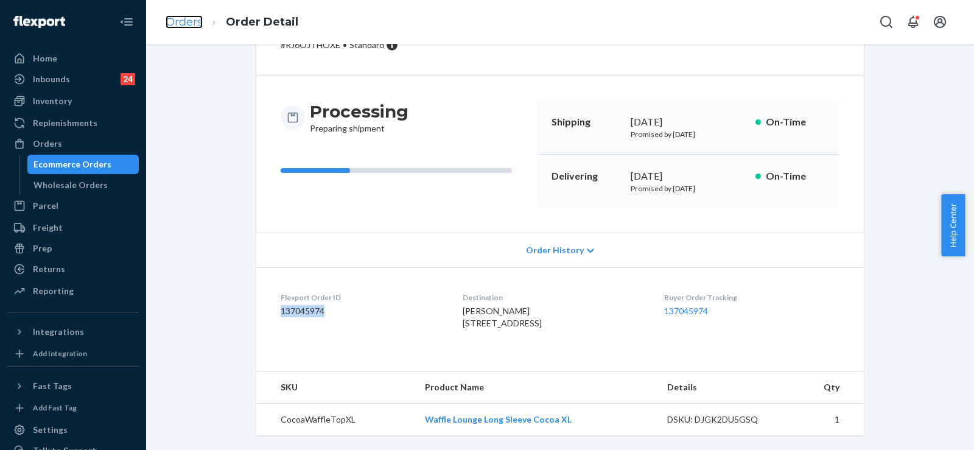
click at [180, 21] on link "Orders" at bounding box center [184, 21] width 37 height 13
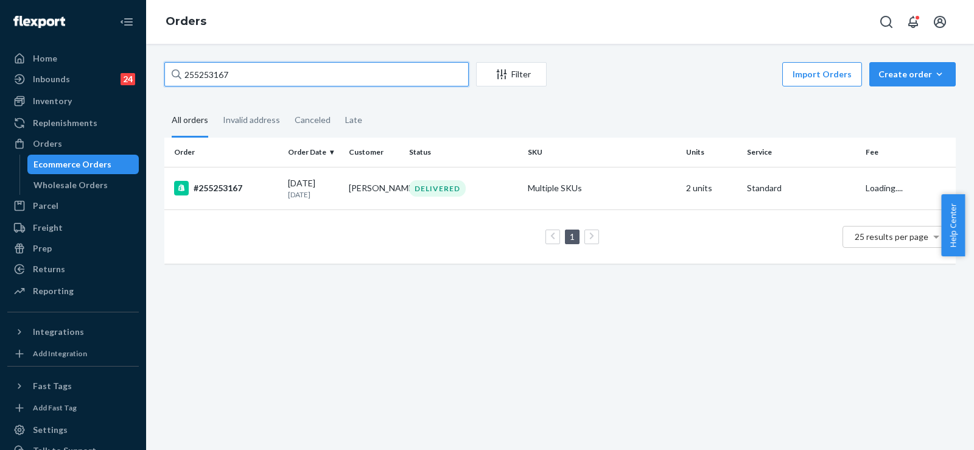
click at [211, 68] on input "255253167" at bounding box center [316, 74] width 304 height 24
paste input "189042"
type input "255189042"
click at [309, 180] on div "[DATE] [DATE]" at bounding box center [313, 188] width 51 height 23
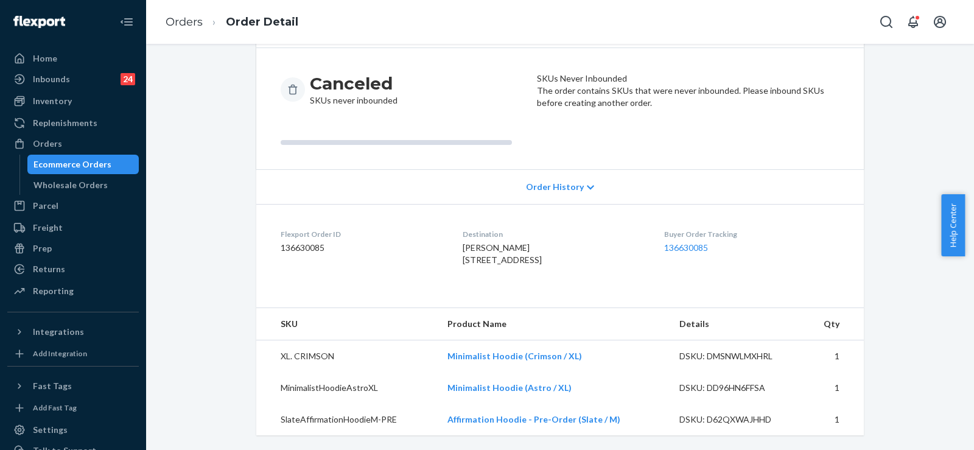
scroll to position [126, 0]
click at [179, 12] on ol "Orders Order Detail" at bounding box center [232, 22] width 152 height 36
click at [182, 24] on link "Orders" at bounding box center [184, 21] width 37 height 13
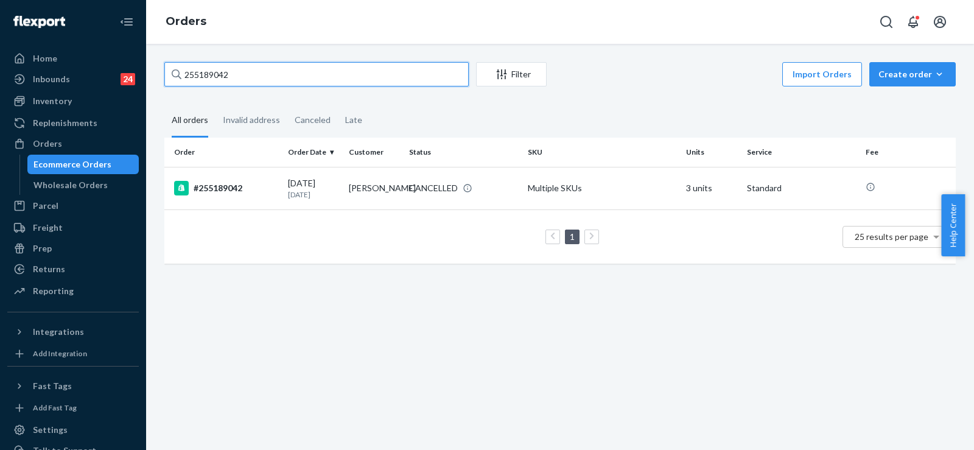
click at [214, 72] on input "255189042" at bounding box center [316, 74] width 304 height 24
paste input "4862814"
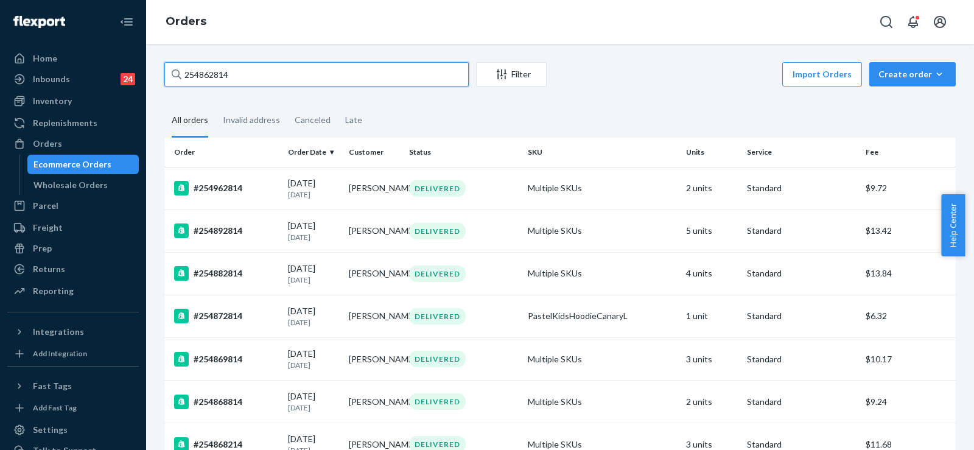
click at [205, 69] on input "254862814" at bounding box center [316, 74] width 304 height 24
paste input "5235493"
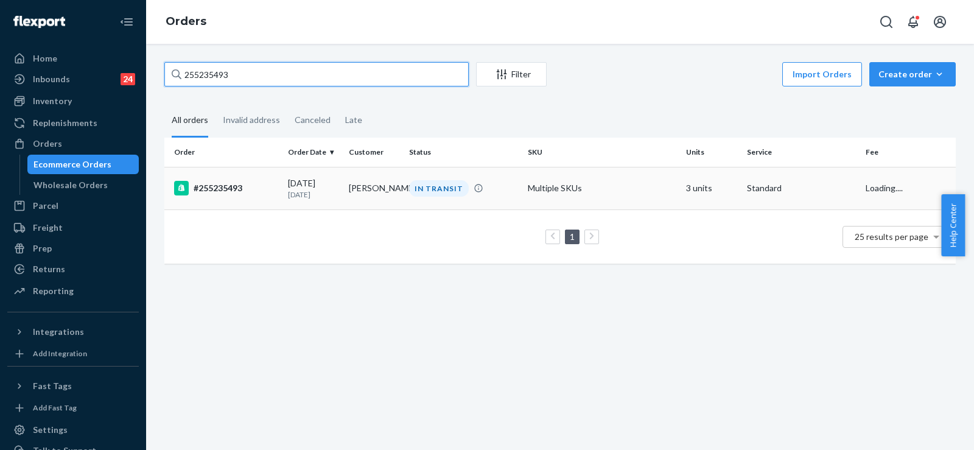
type input "255235493"
click at [300, 182] on div "[DATE] [DATE]" at bounding box center [313, 188] width 51 height 23
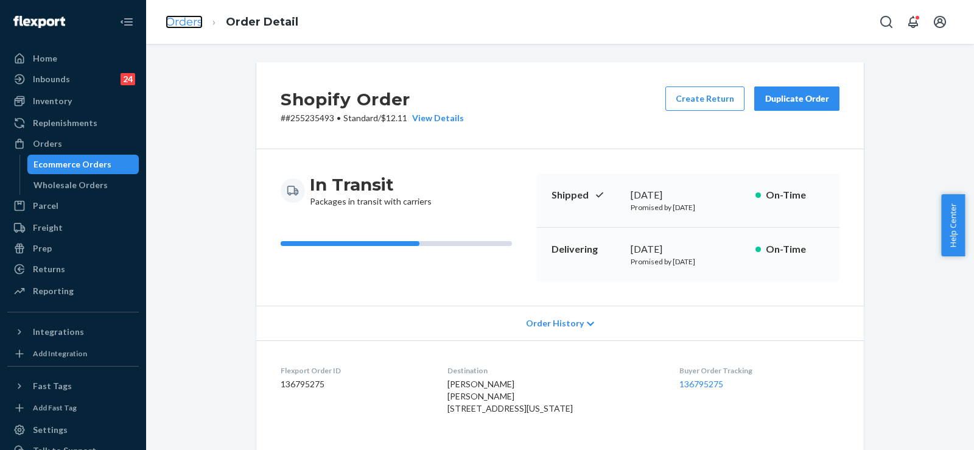
click at [172, 17] on link "Orders" at bounding box center [184, 21] width 37 height 13
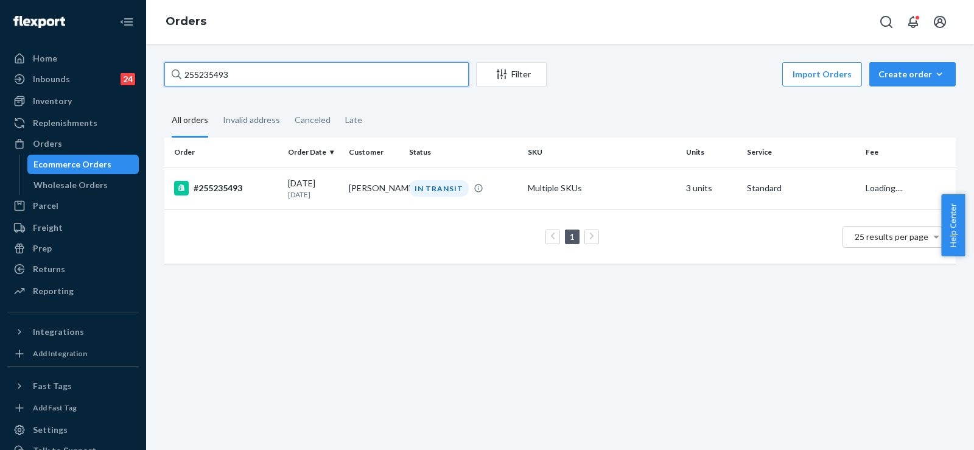
click at [209, 67] on input "255235493" at bounding box center [316, 74] width 304 height 24
paste input "77191"
type input "255277191"
click at [409, 182] on div "IN TRANSIT" at bounding box center [464, 188] width 114 height 12
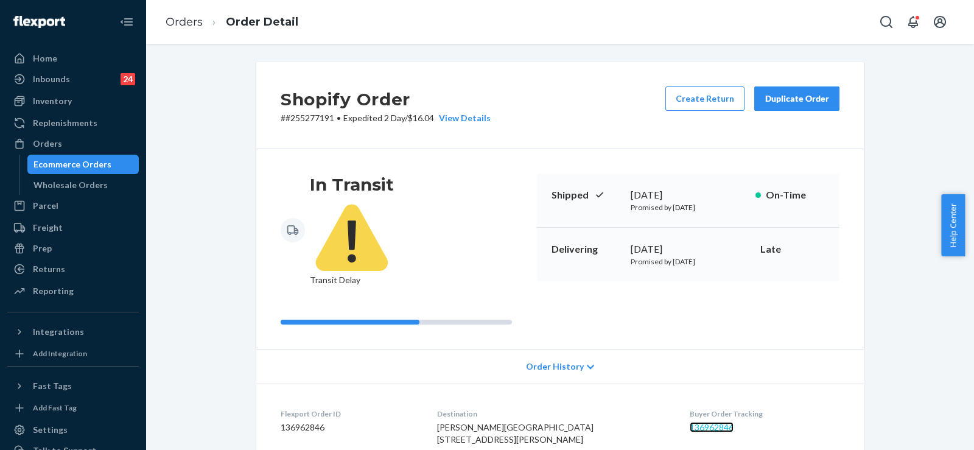
click at [690, 422] on link "136962846" at bounding box center [712, 427] width 44 height 10
click at [175, 19] on link "Orders" at bounding box center [184, 21] width 37 height 13
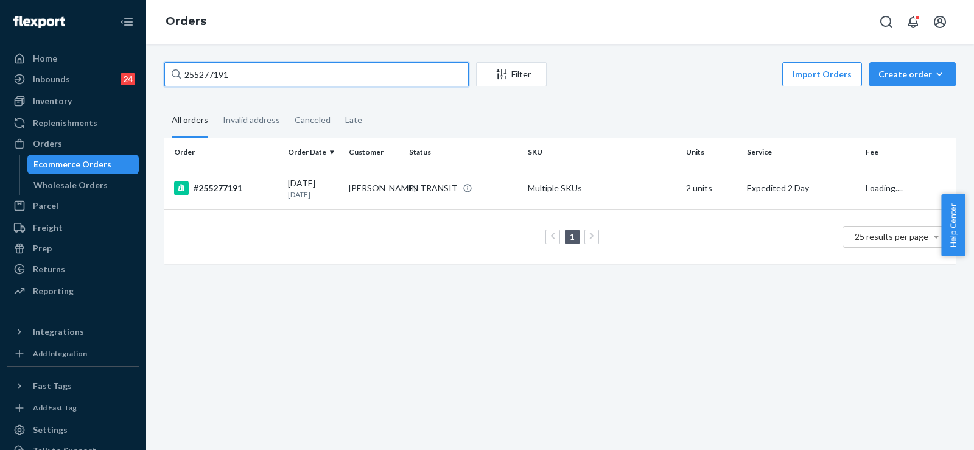
click at [213, 79] on input "255277191" at bounding box center [316, 74] width 304 height 24
paste input "136946425"
type input "136946425"
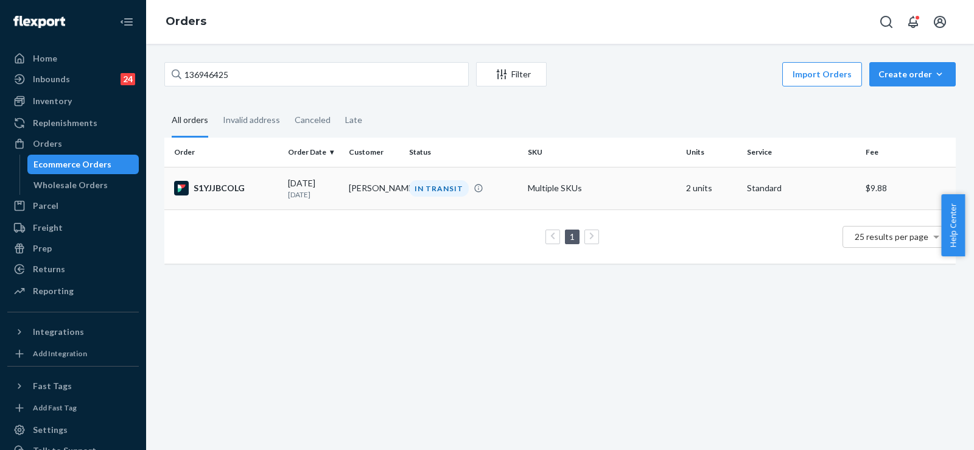
click at [426, 191] on div "IN TRANSIT" at bounding box center [439, 188] width 60 height 16
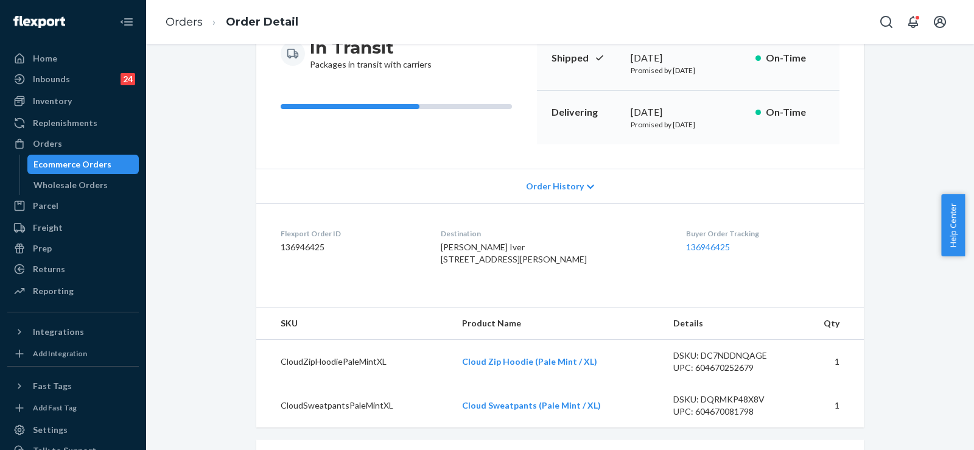
scroll to position [122, 0]
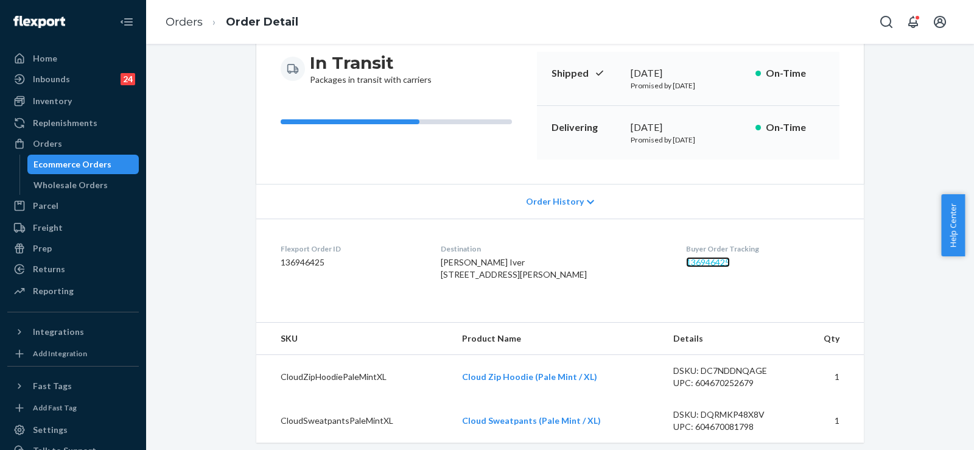
click at [686, 265] on link "136946425" at bounding box center [708, 262] width 44 height 10
click at [181, 19] on link "Orders" at bounding box center [184, 21] width 37 height 13
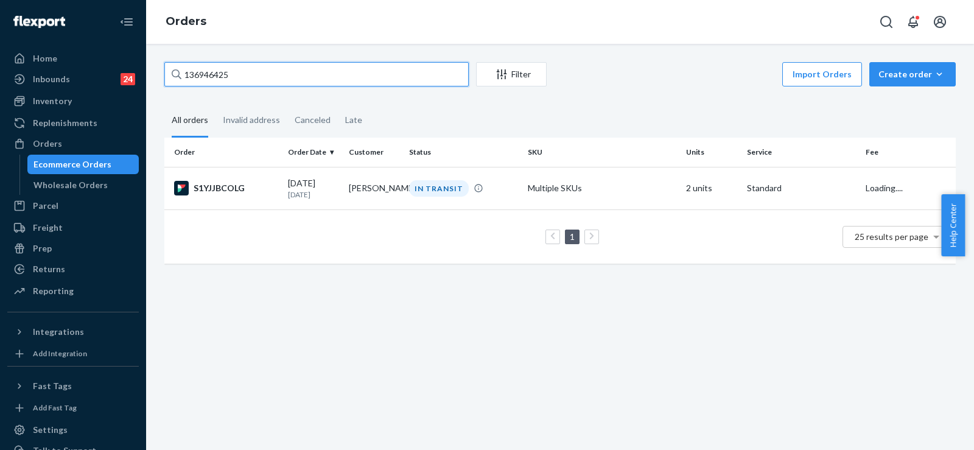
click at [200, 73] on input "136946425" at bounding box center [316, 74] width 304 height 24
paste input "255277191"
click at [207, 68] on input "255277191" at bounding box center [316, 74] width 304 height 24
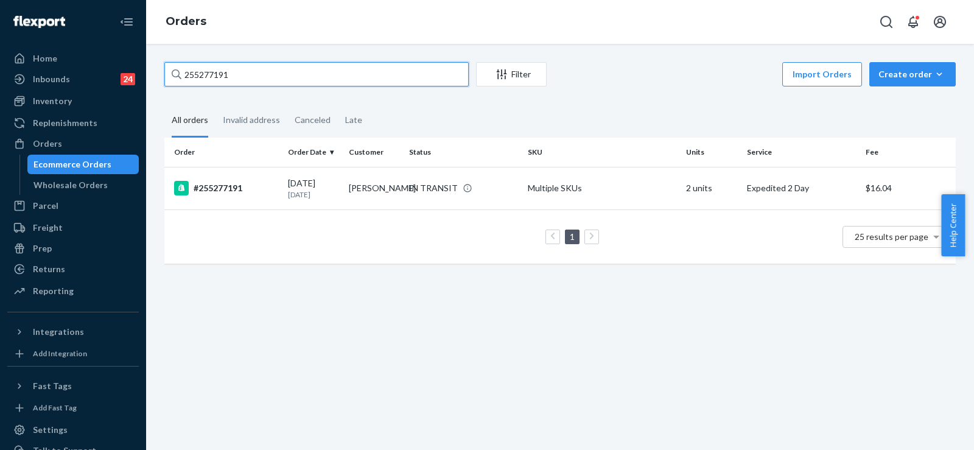
paste input "3838727"
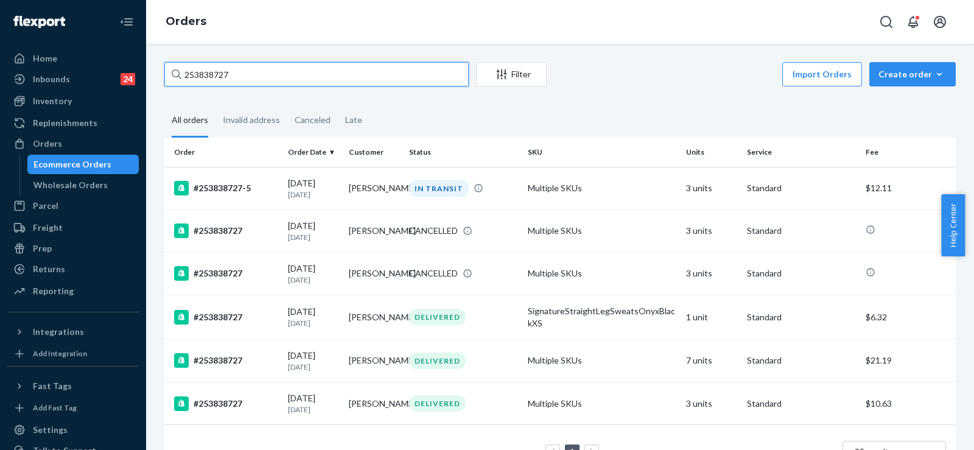
click at [213, 71] on input "253838727" at bounding box center [316, 74] width 304 height 24
paste input "518834"
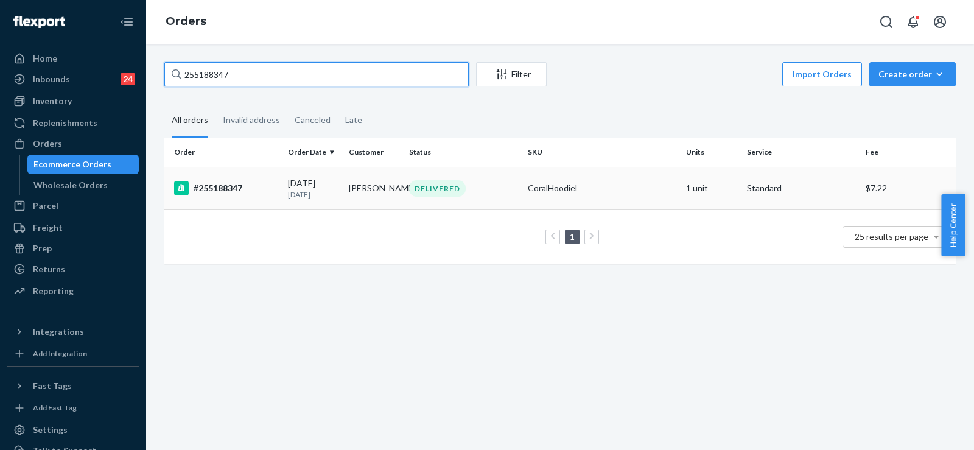
type input "255188347"
click at [281, 191] on td "#255188347" at bounding box center [223, 188] width 119 height 43
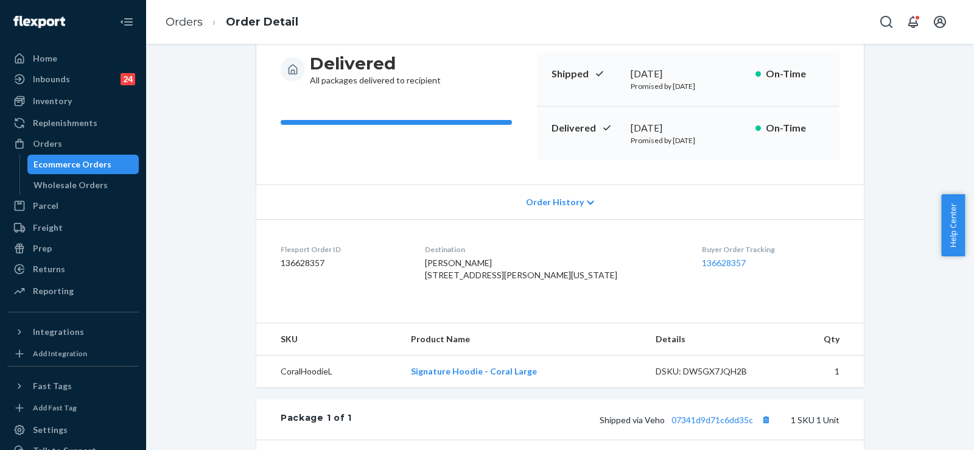
scroll to position [122, 0]
click at [702, 260] on link "136628357" at bounding box center [724, 262] width 44 height 10
